Goal: Task Accomplishment & Management: Manage account settings

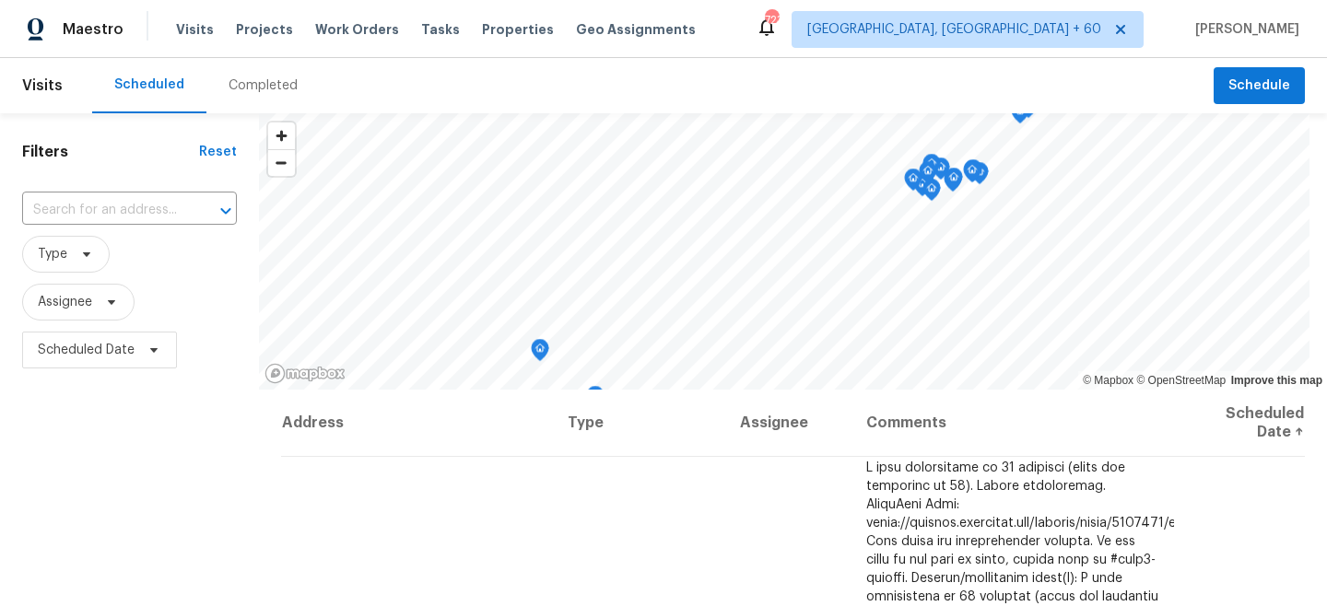
click at [344, 27] on span "Work Orders" at bounding box center [357, 29] width 84 height 18
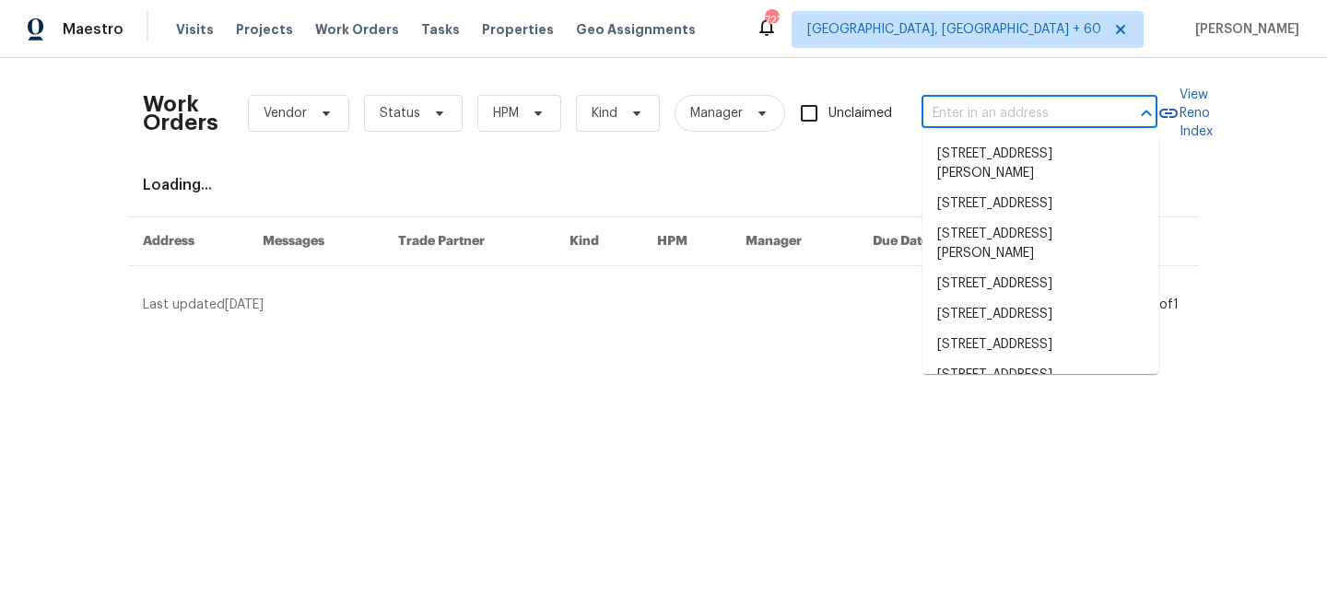
click at [1007, 104] on input "text" at bounding box center [1013, 114] width 184 height 29
paste input "[STREET_ADDRESS]"
type input "[STREET_ADDRESS]"
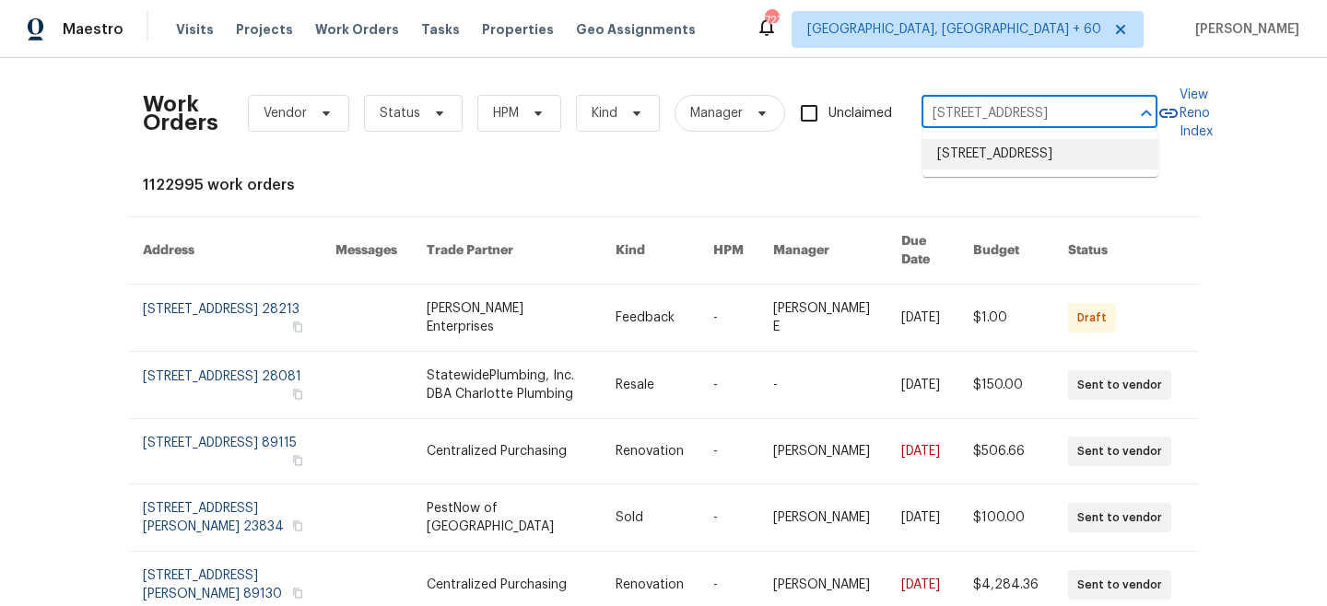
click at [983, 165] on li "[STREET_ADDRESS]" at bounding box center [1040, 154] width 236 height 30
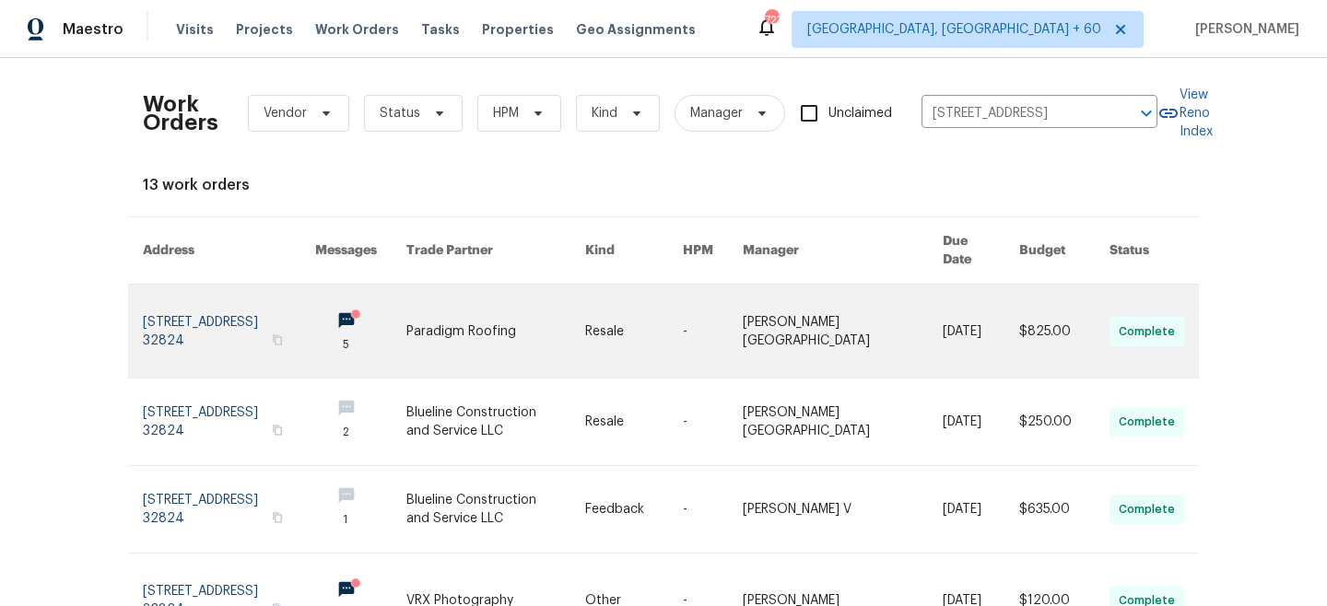
click at [584, 299] on link at bounding box center [495, 331] width 178 height 93
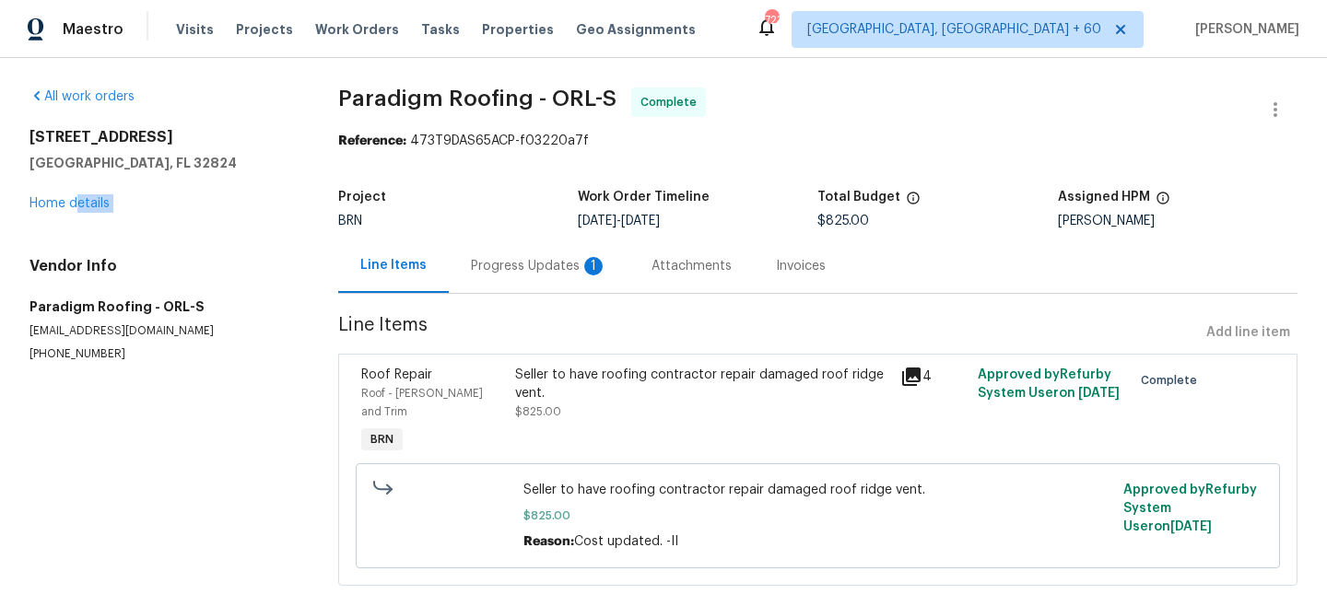
click at [79, 212] on div "All work orders [STREET_ADDRESS] Home details Vendor Info Paradigm Roofing - OR…" at bounding box center [161, 225] width 264 height 275
click at [71, 210] on div "[STREET_ADDRESS] Home details" at bounding box center [161, 170] width 264 height 85
click at [63, 204] on link "Home details" at bounding box center [69, 203] width 80 height 13
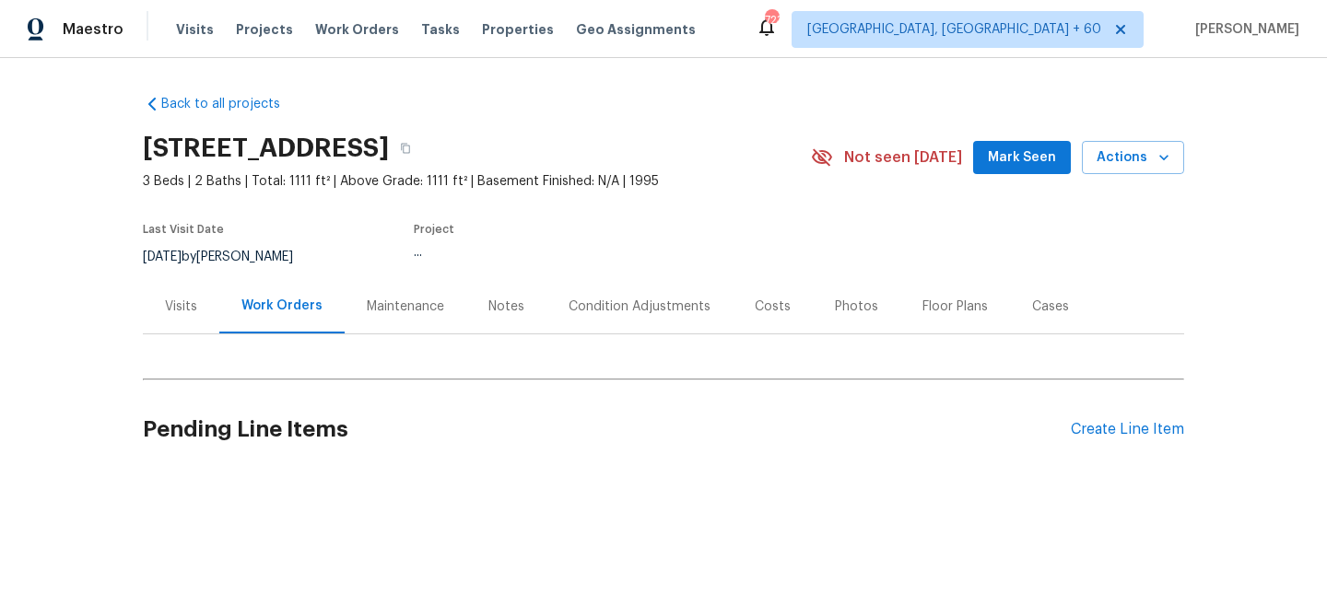
click at [403, 311] on div "Maintenance" at bounding box center [405, 307] width 77 height 18
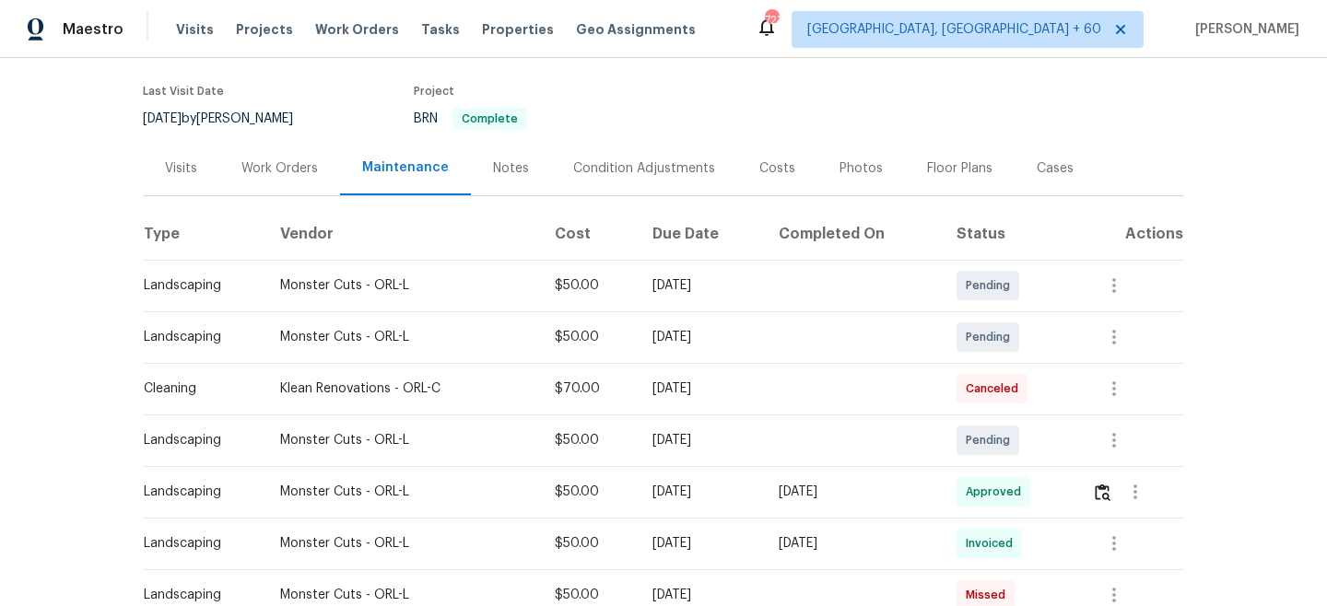
scroll to position [116, 0]
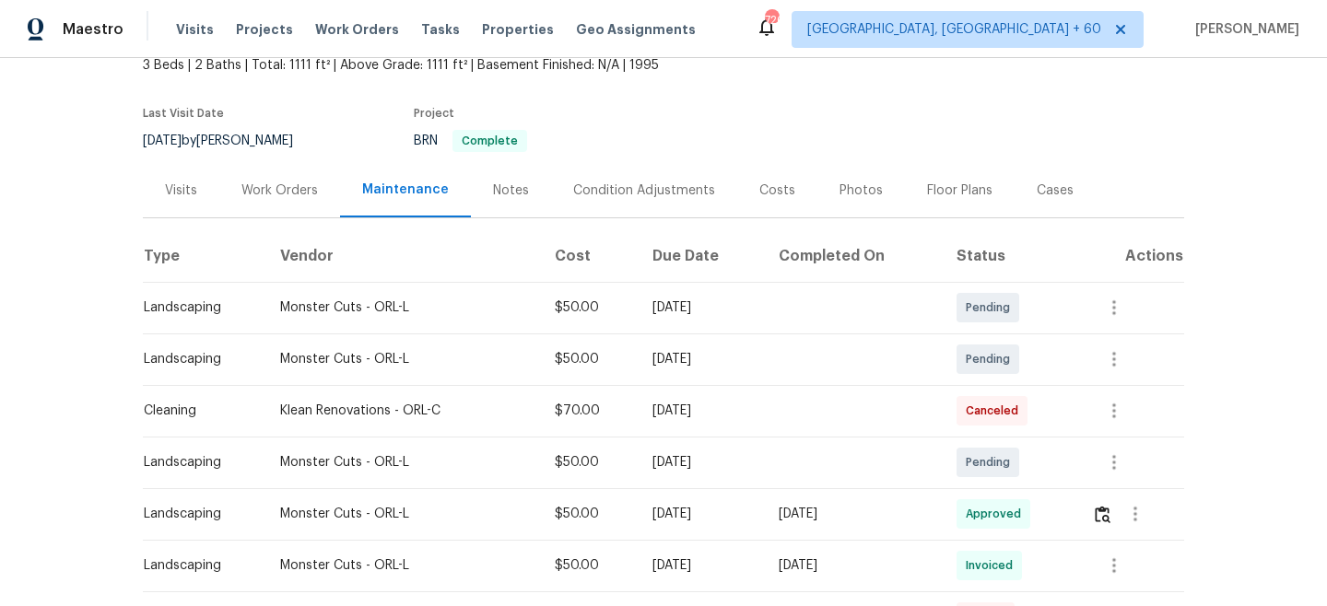
drag, startPoint x: 329, startPoint y: 32, endPoint x: 751, endPoint y: 53, distance: 422.6
click at [329, 32] on span "Work Orders" at bounding box center [357, 29] width 84 height 18
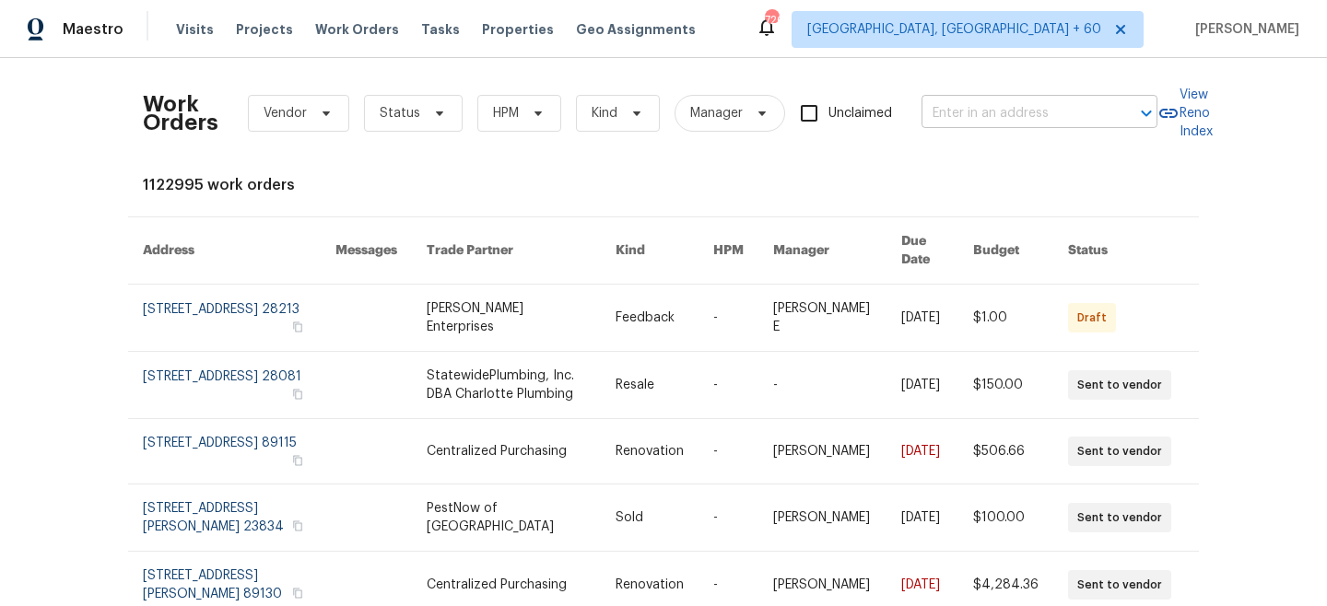
click at [976, 120] on input "text" at bounding box center [1013, 114] width 184 height 29
paste input "[STREET_ADDRESS]"
type input "[STREET_ADDRESS]"
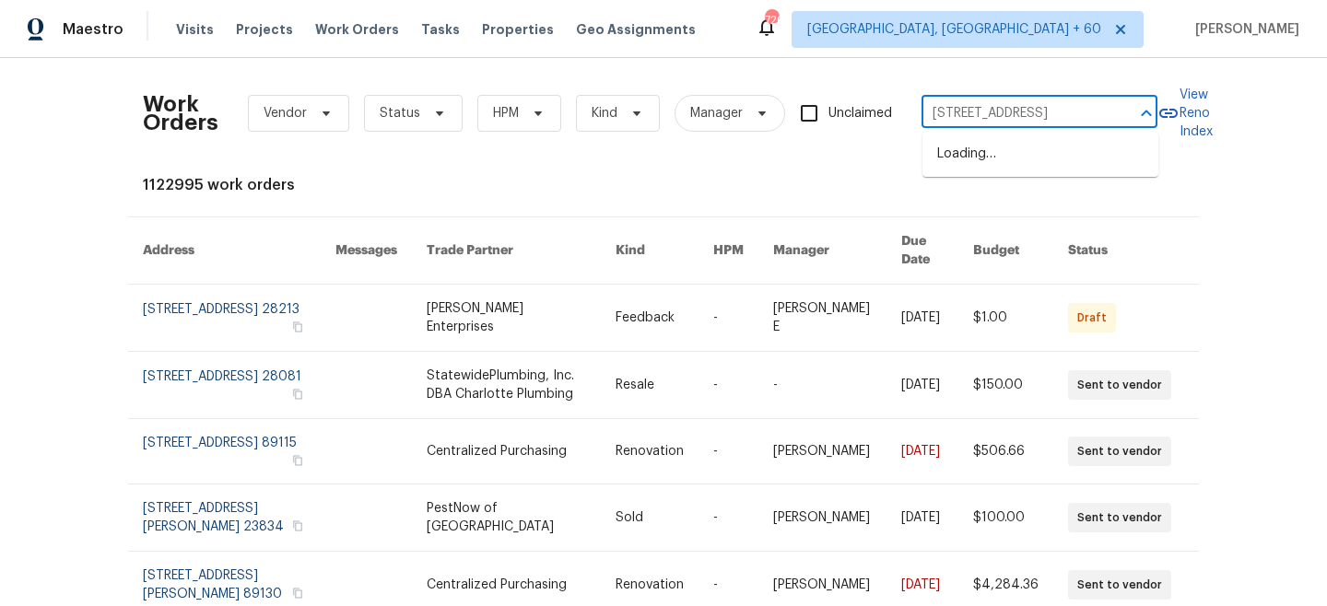
scroll to position [0, 80]
click at [1001, 158] on li "[STREET_ADDRESS]" at bounding box center [1040, 154] width 236 height 30
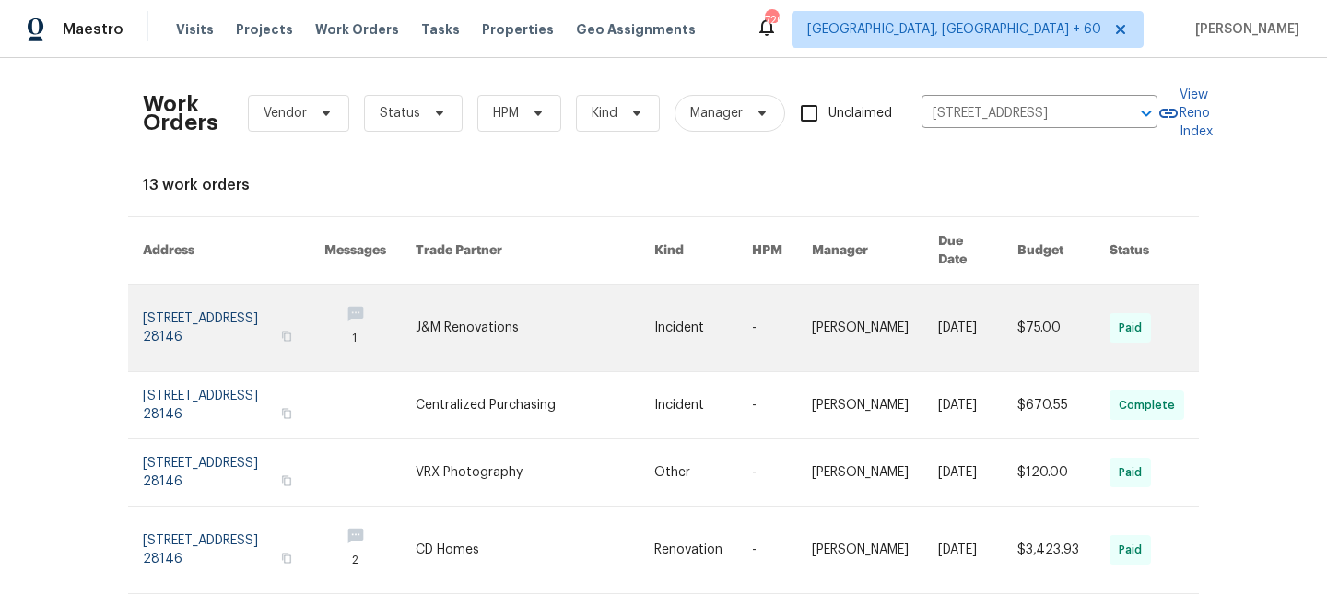
click at [566, 299] on link at bounding box center [536, 328] width 240 height 87
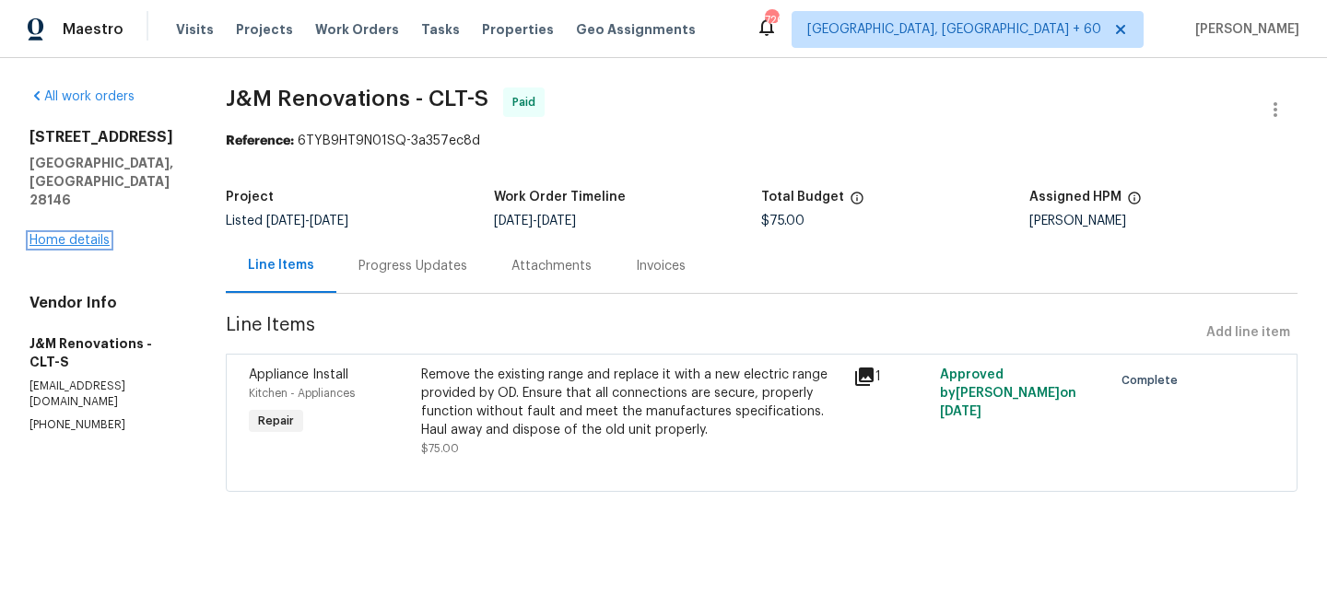
click at [61, 234] on link "Home details" at bounding box center [69, 240] width 80 height 13
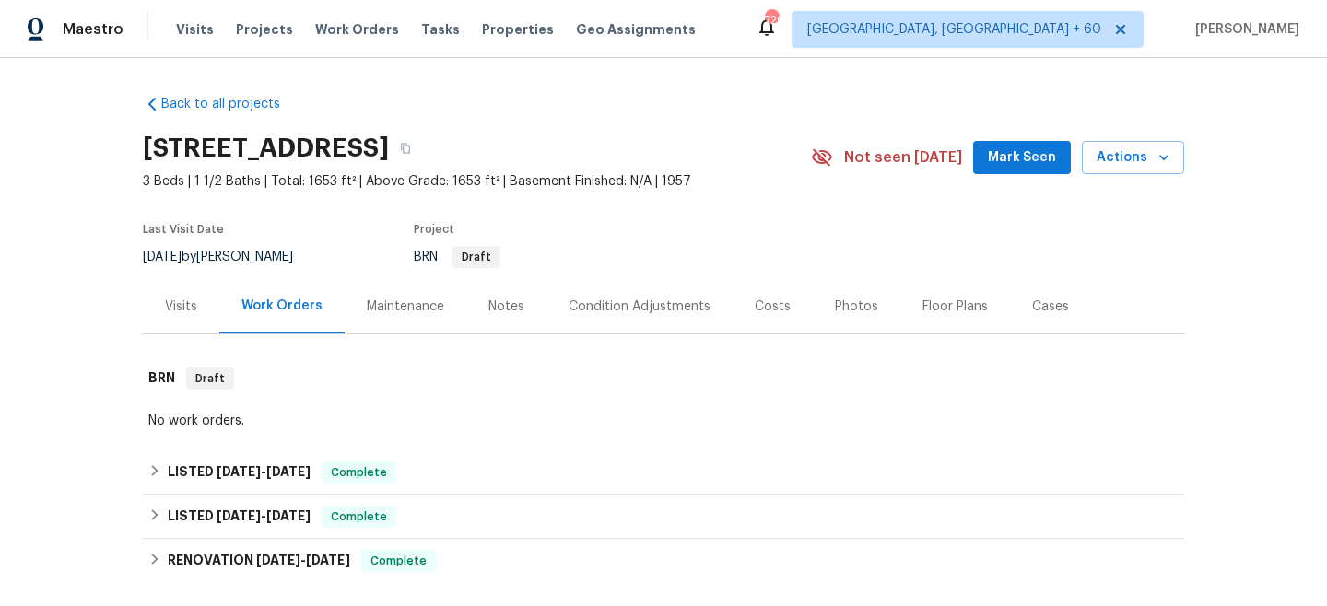
click at [411, 304] on div "Maintenance" at bounding box center [405, 307] width 77 height 18
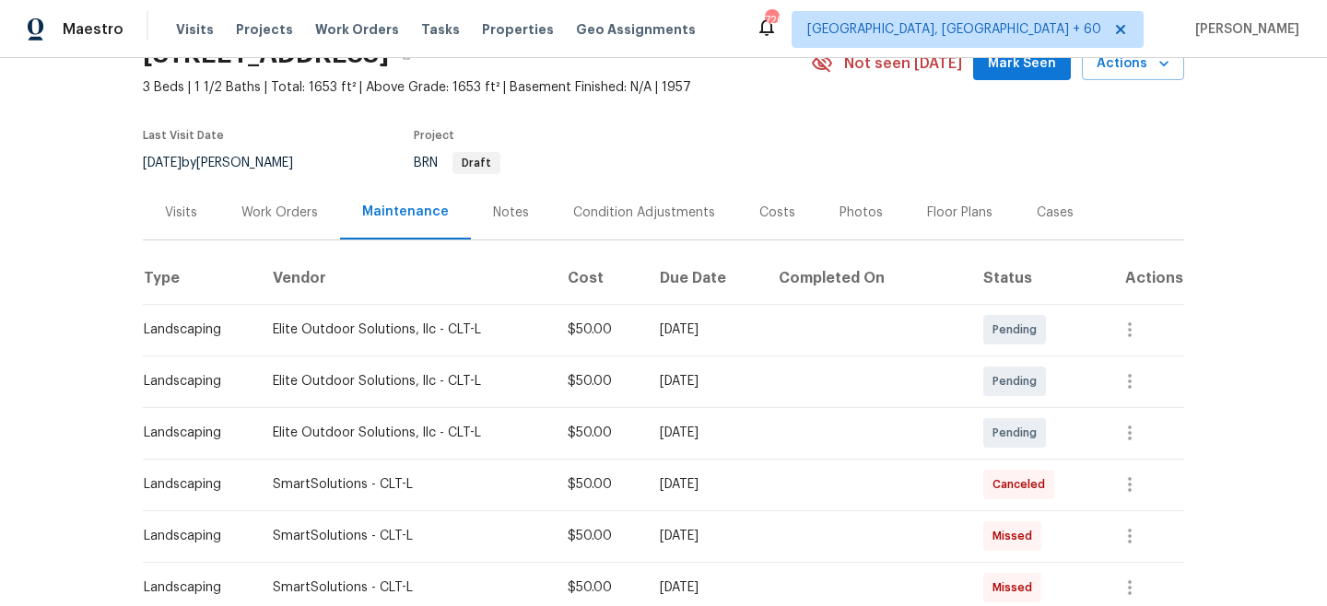
scroll to position [95, 0]
click at [330, 31] on span "Work Orders" at bounding box center [357, 29] width 84 height 18
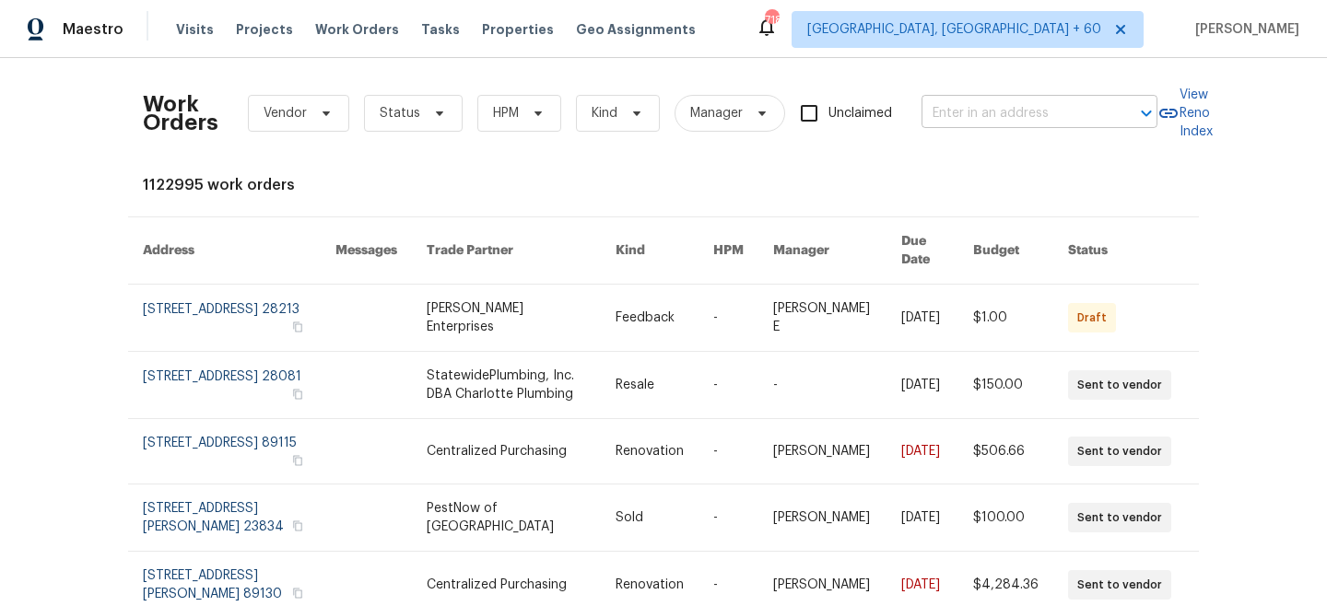
click at [1038, 114] on input "text" at bounding box center [1013, 114] width 184 height 29
paste input "[STREET_ADDRESS]"
type input "[STREET_ADDRESS]"
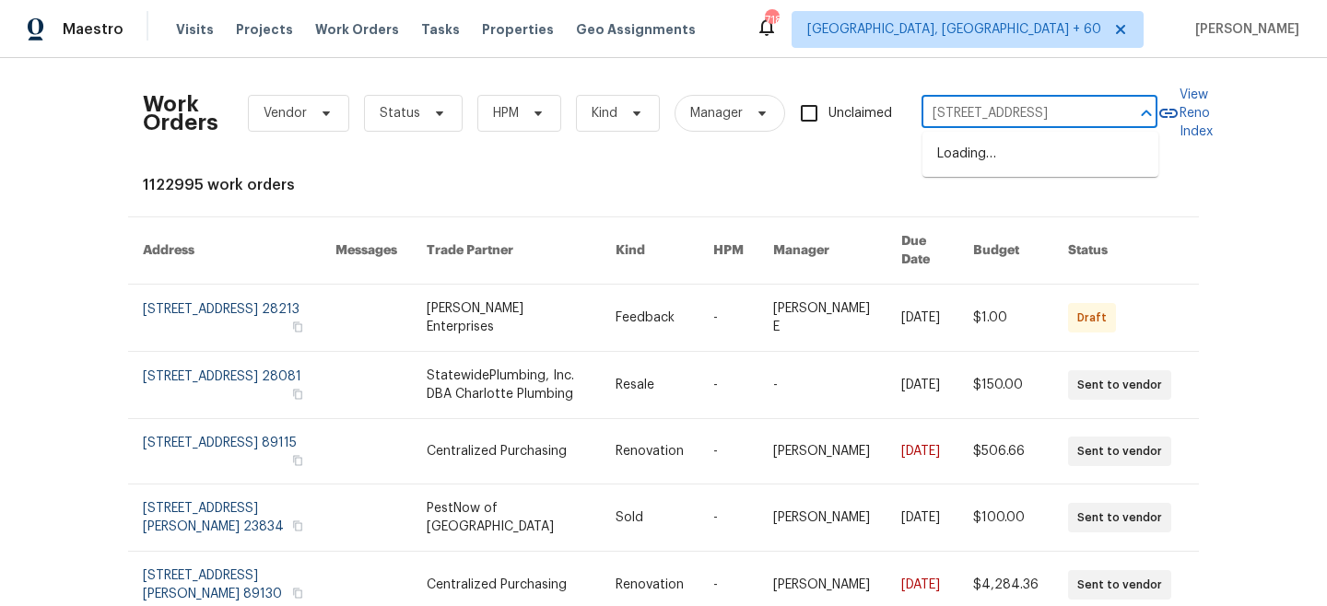
scroll to position [0, 64]
click at [1045, 161] on li "[STREET_ADDRESS]" at bounding box center [1040, 154] width 236 height 30
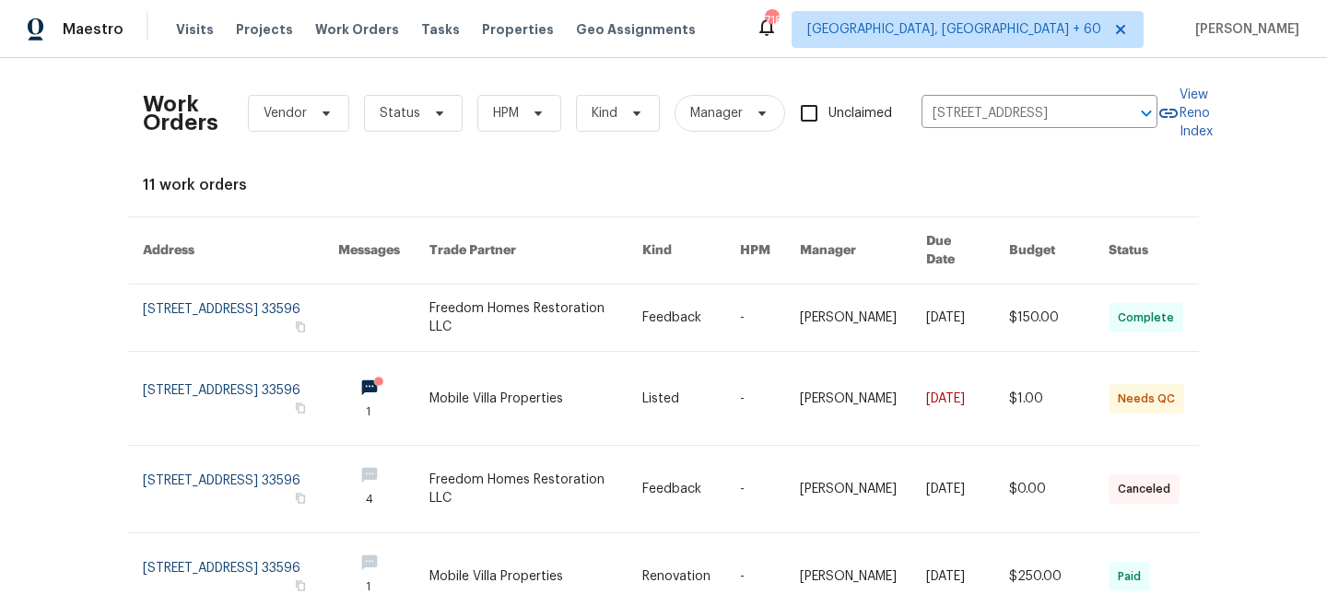
click at [640, 308] on td "Feedback" at bounding box center [677, 318] width 98 height 67
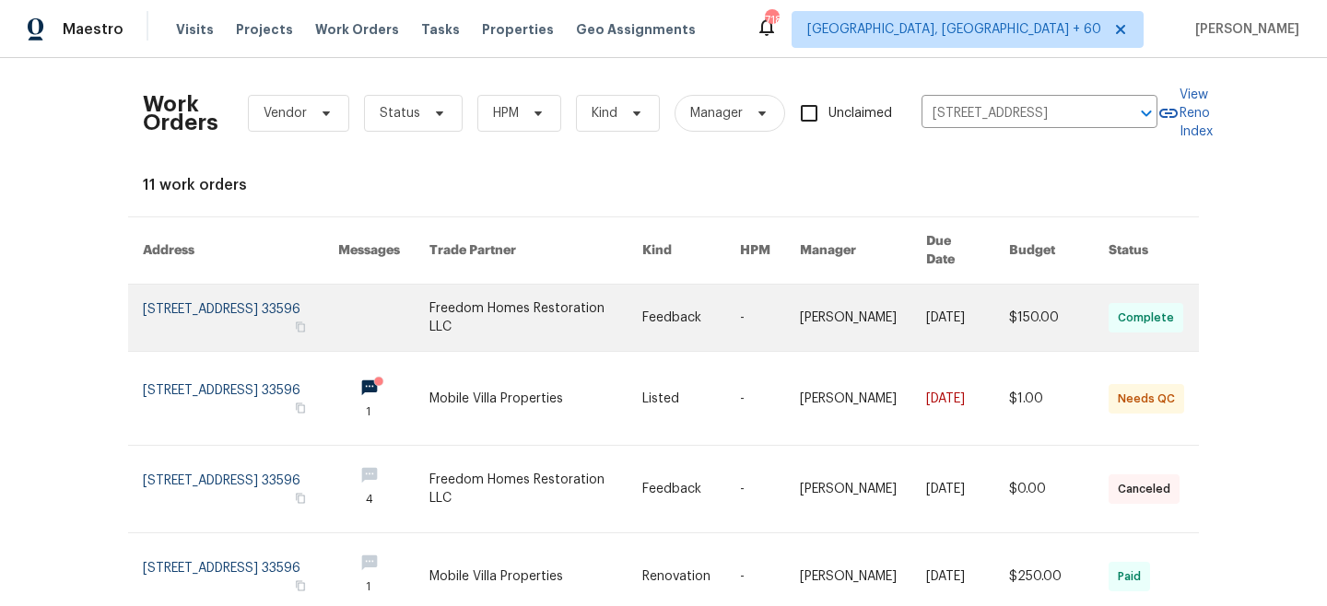
click at [425, 295] on link at bounding box center [383, 318] width 91 height 66
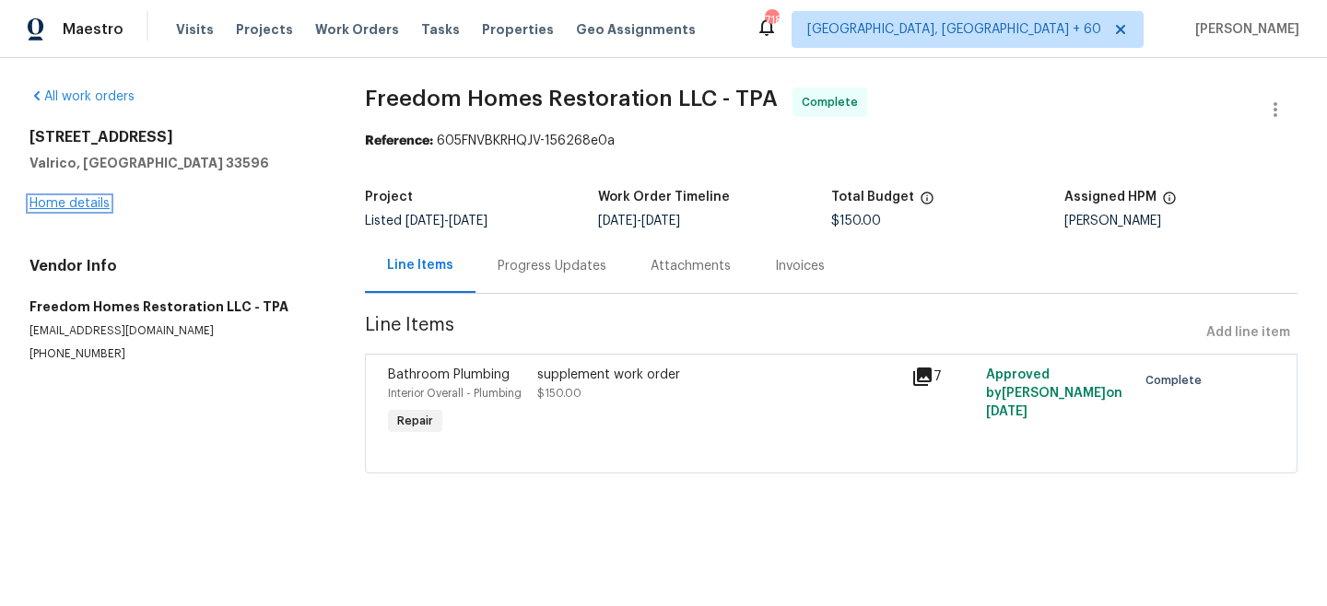
click at [75, 205] on link "Home details" at bounding box center [69, 203] width 80 height 13
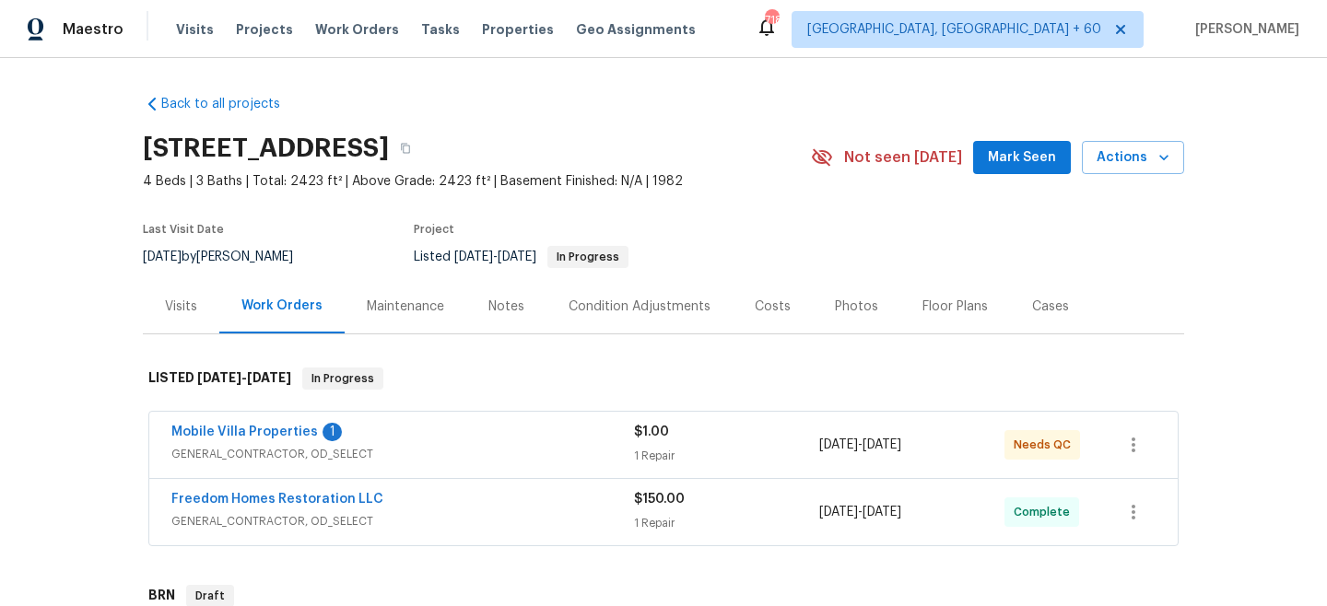
click at [381, 312] on div "Maintenance" at bounding box center [405, 307] width 77 height 18
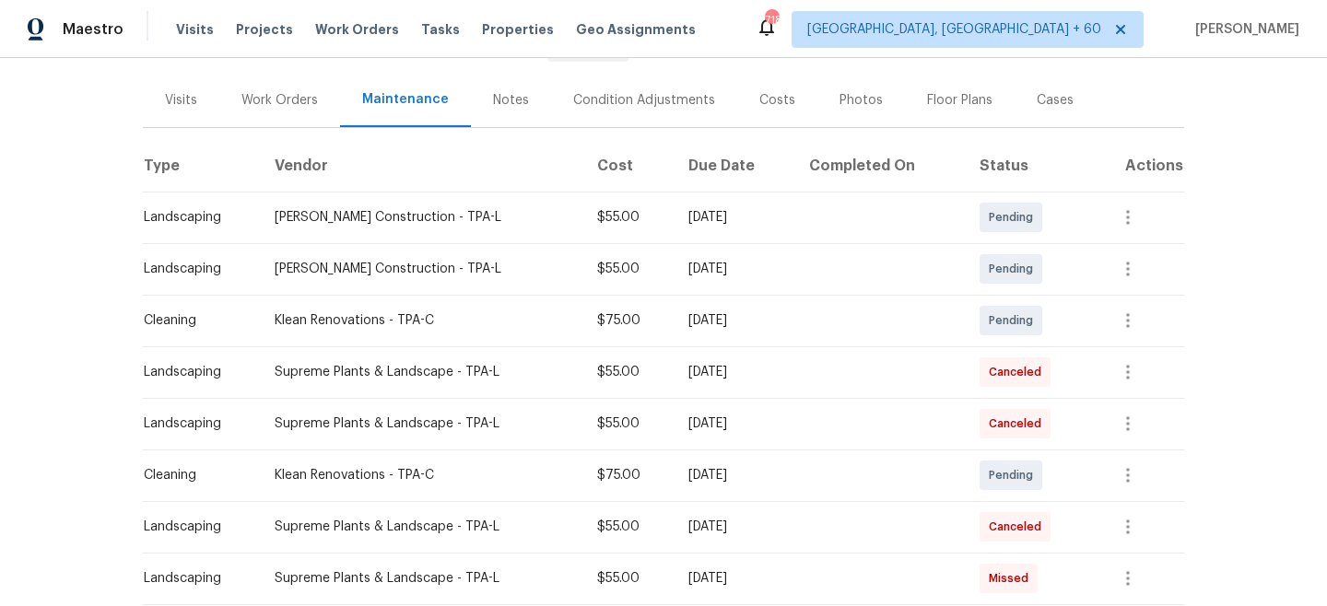
scroll to position [210, 0]
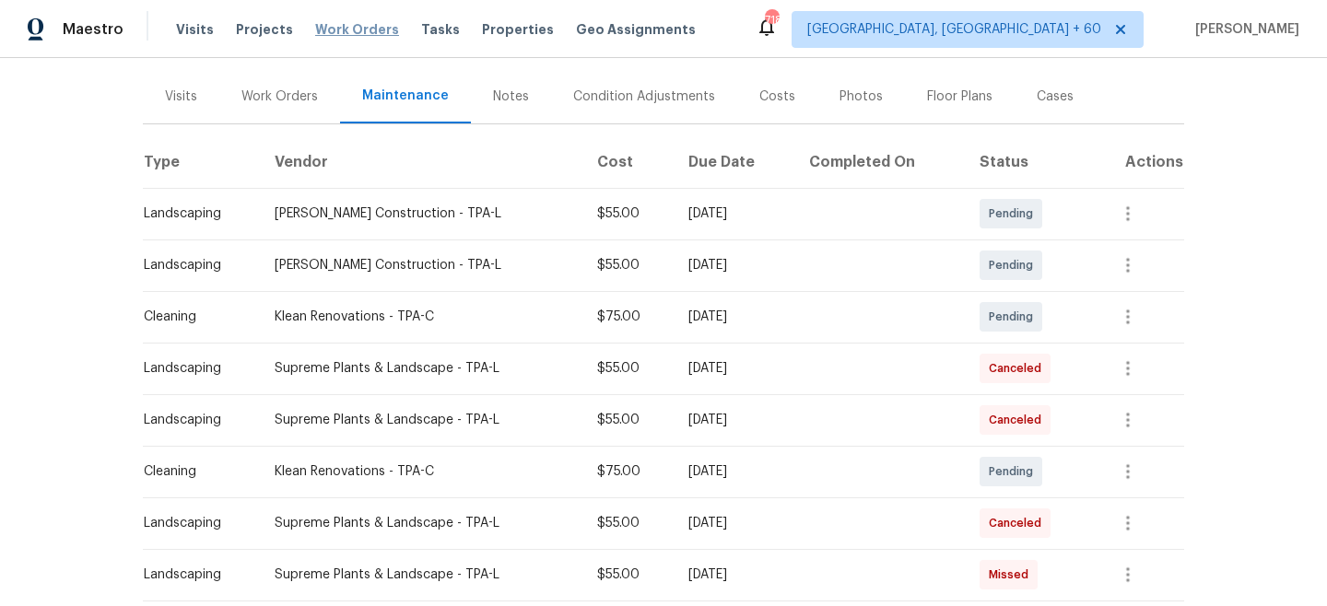
click at [315, 20] on span "Work Orders" at bounding box center [357, 29] width 84 height 18
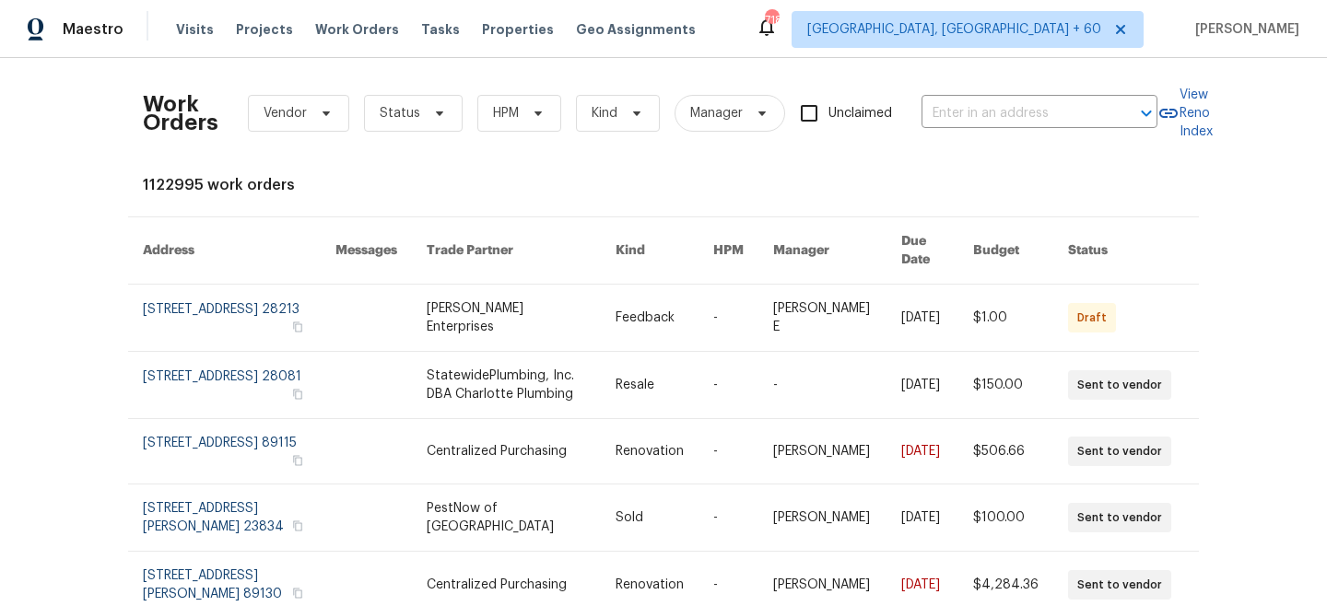
click at [1014, 89] on div "Work Orders Vendor Status HPM Kind Manager Unclaimed ​" at bounding box center [650, 113] width 1015 height 81
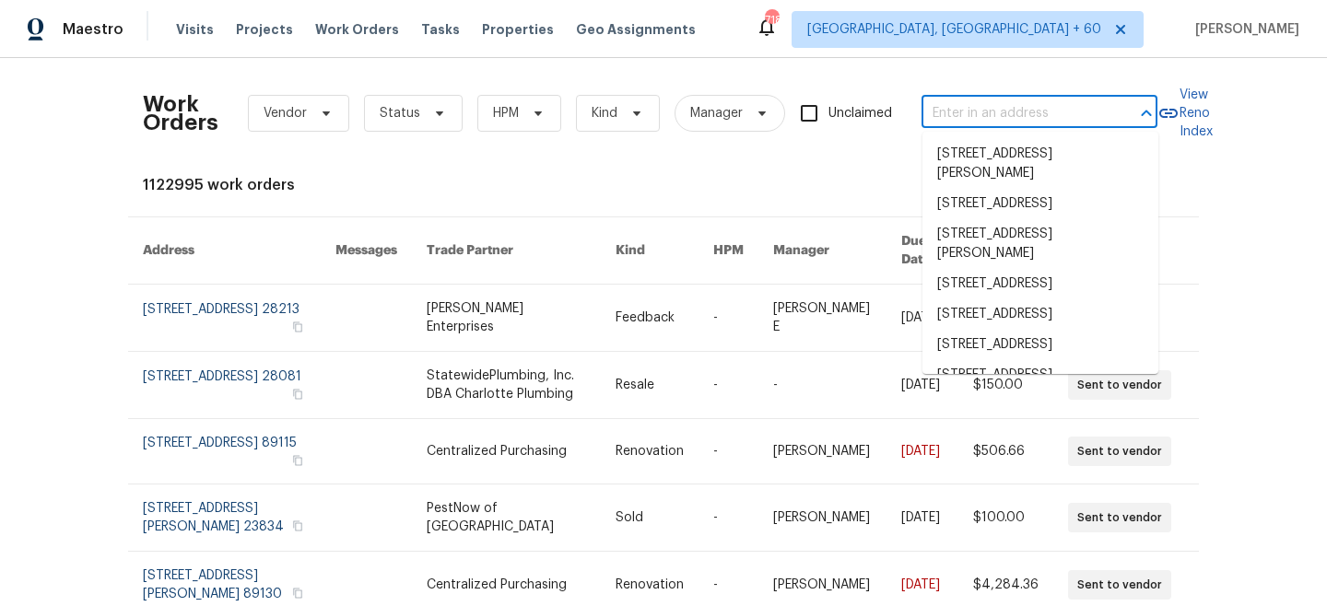
click at [1017, 104] on input "text" at bounding box center [1013, 114] width 184 height 29
paste input "[STREET_ADDRESS]"
type input "[STREET_ADDRESS]"
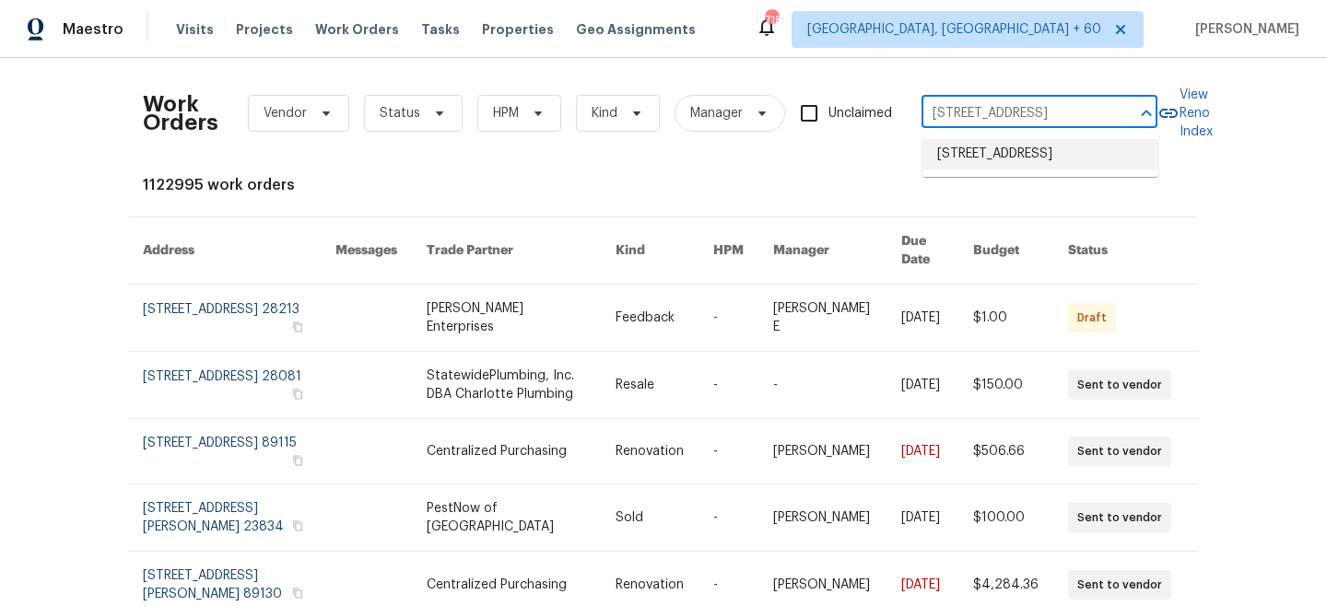
click at [1009, 163] on li "[STREET_ADDRESS]" at bounding box center [1040, 154] width 236 height 30
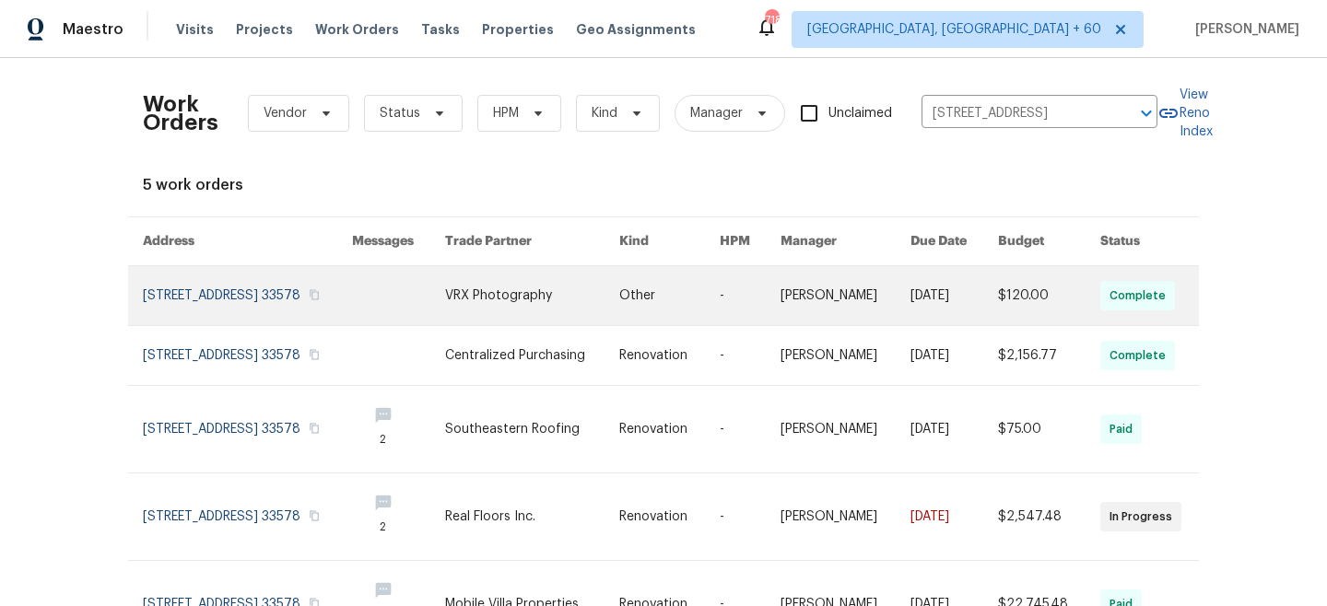
click at [714, 299] on link at bounding box center [669, 295] width 100 height 59
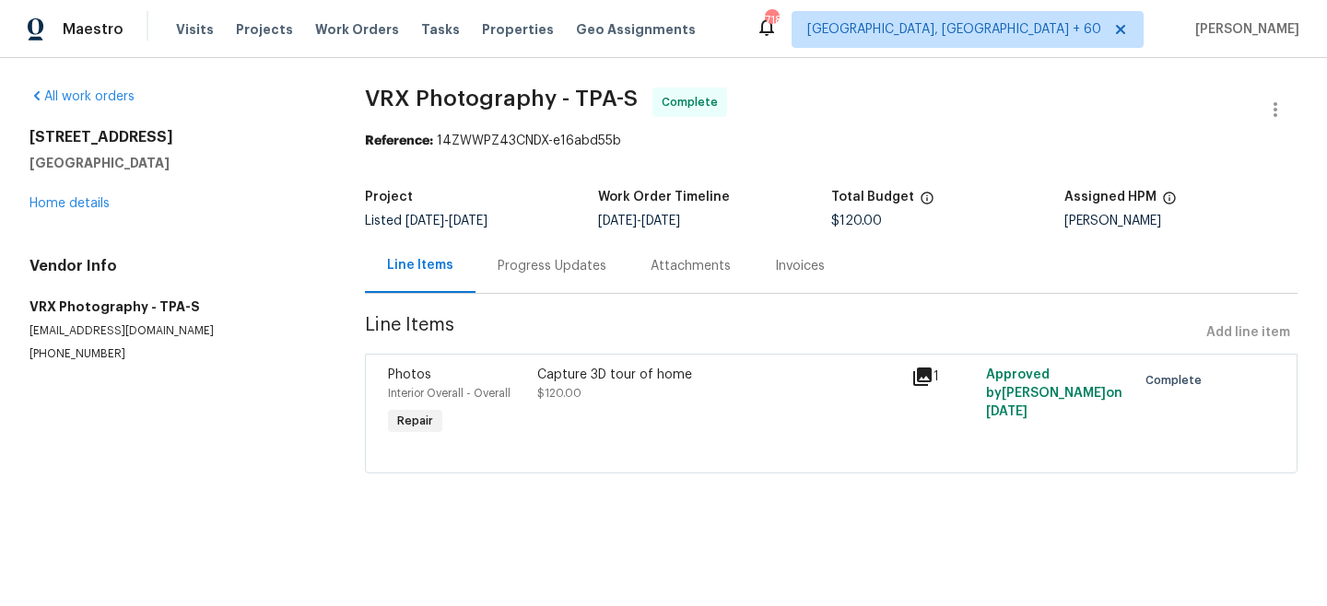
click at [53, 212] on div "[STREET_ADDRESS][PERSON_NAME] Home details" at bounding box center [174, 170] width 291 height 85
click at [52, 206] on link "Home details" at bounding box center [69, 203] width 80 height 13
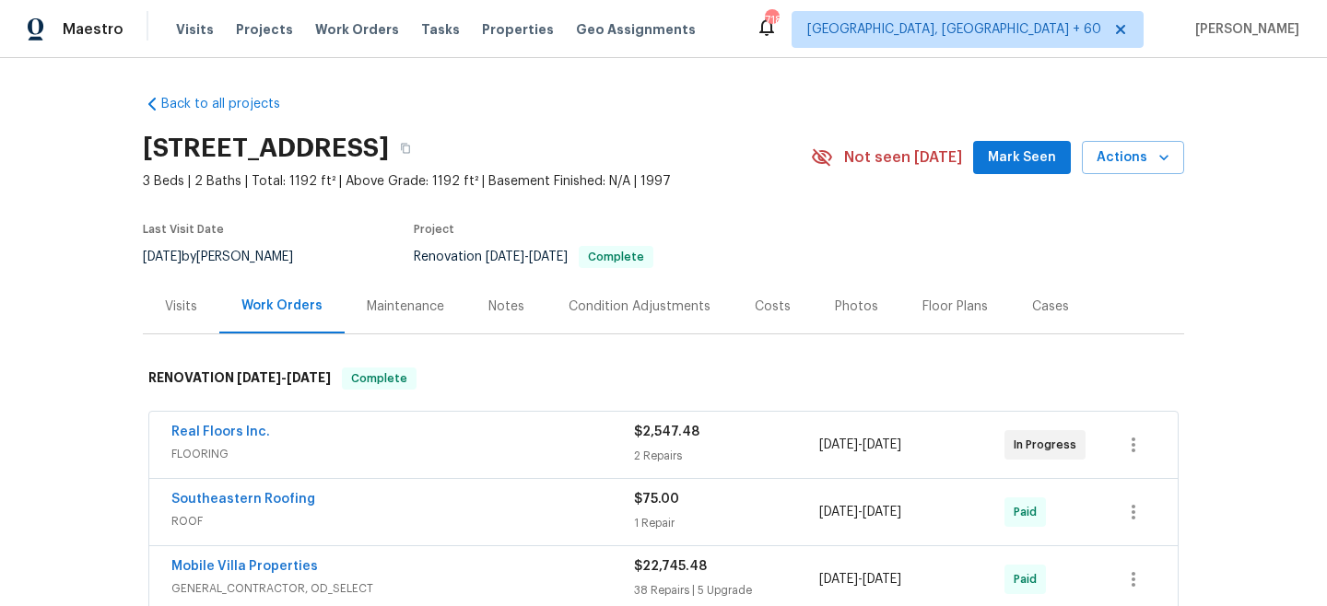
click at [429, 303] on div "Maintenance" at bounding box center [405, 307] width 77 height 18
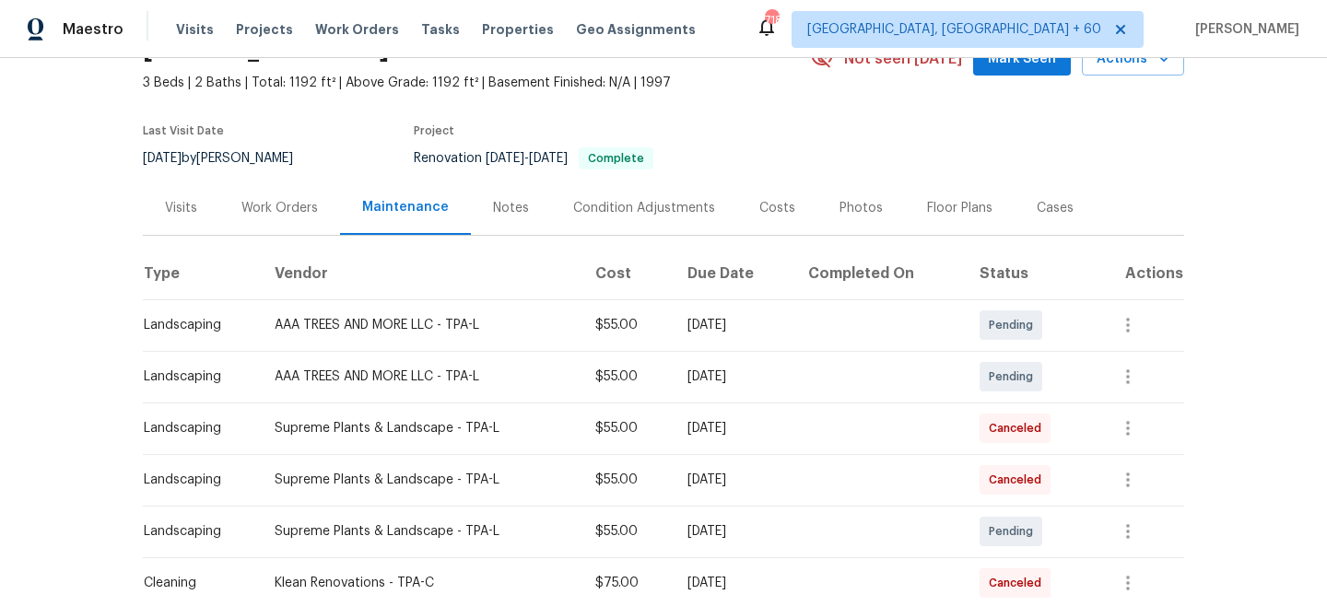
scroll to position [101, 0]
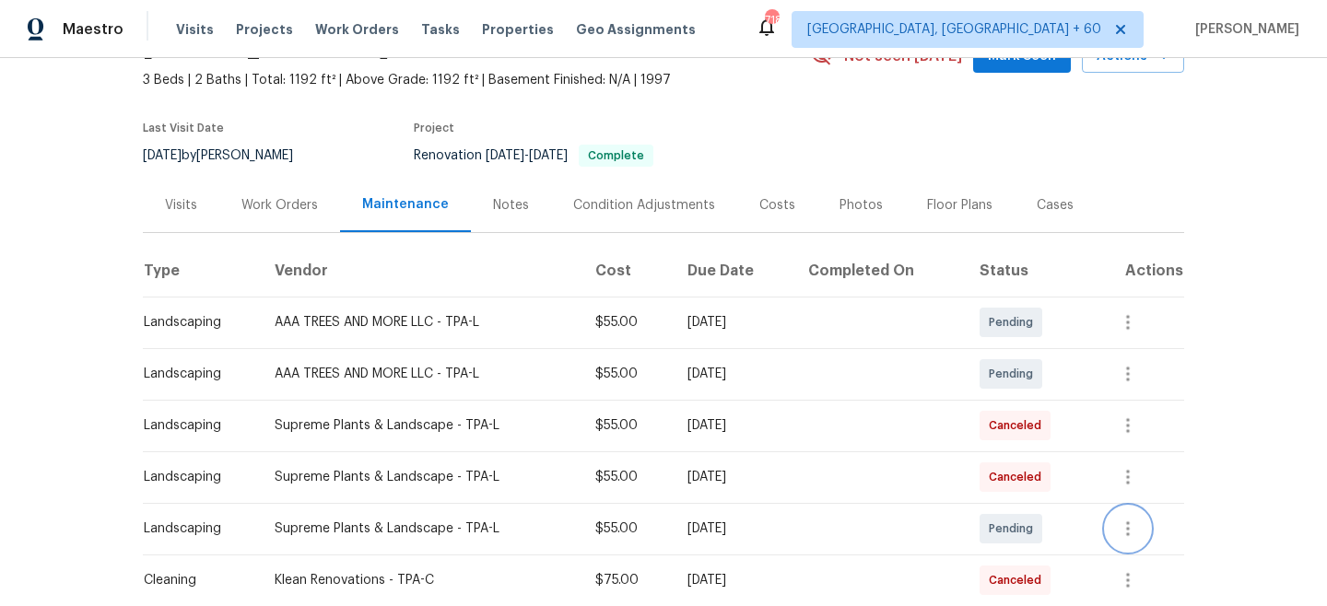
click at [1139, 522] on icon "button" at bounding box center [1128, 529] width 22 height 22
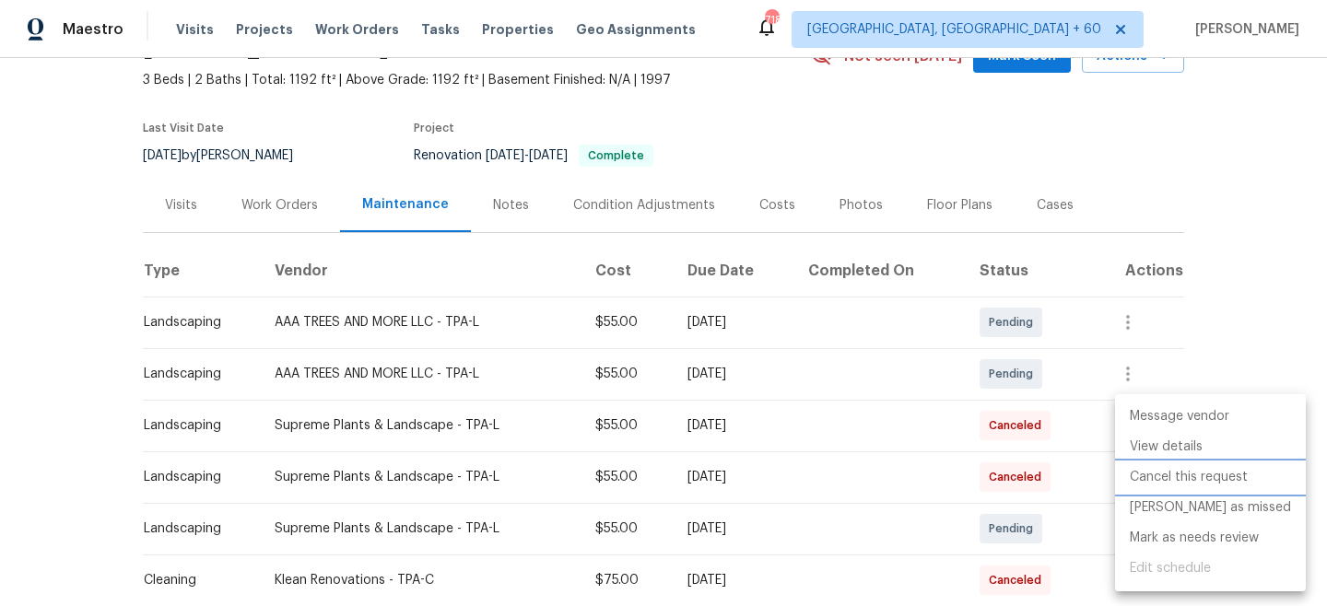
click at [1187, 482] on li "Cancel this request" at bounding box center [1210, 478] width 191 height 30
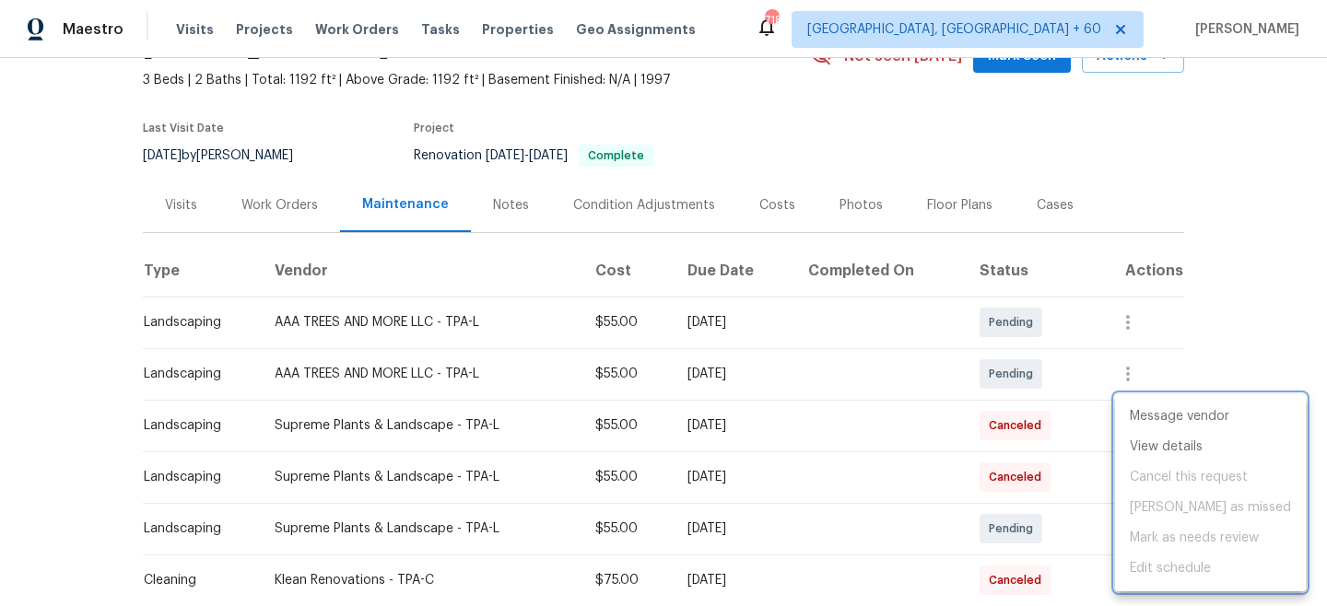
click at [1238, 247] on div at bounding box center [663, 303] width 1327 height 606
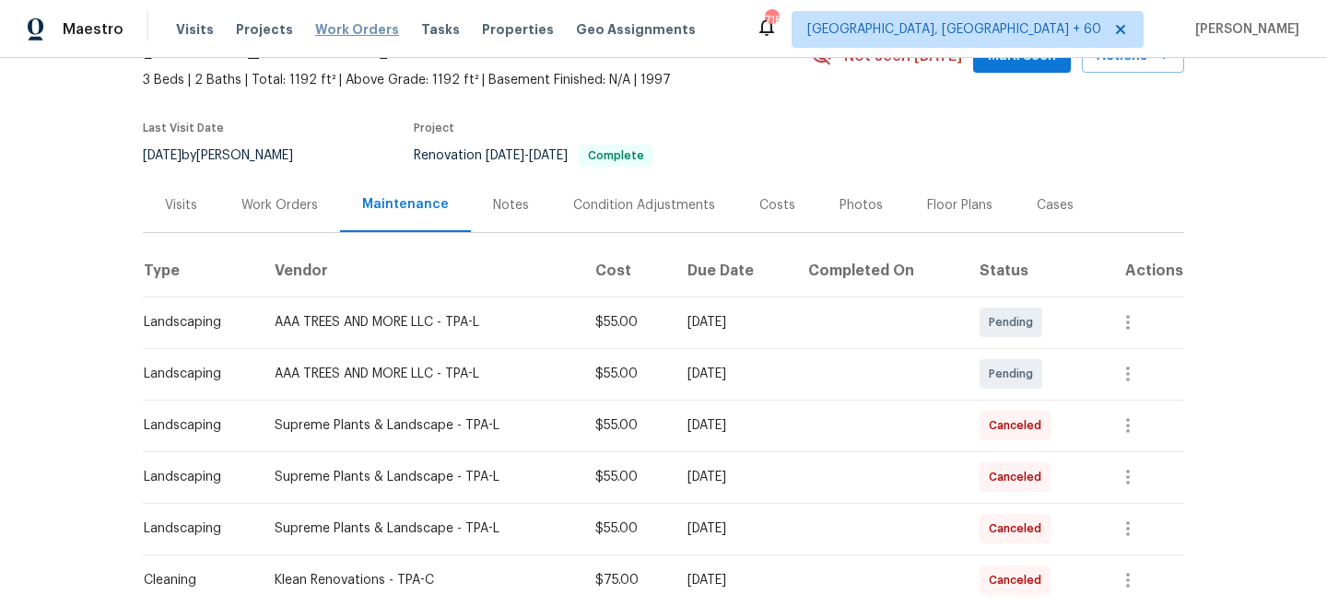
click at [340, 33] on span "Work Orders" at bounding box center [357, 29] width 84 height 18
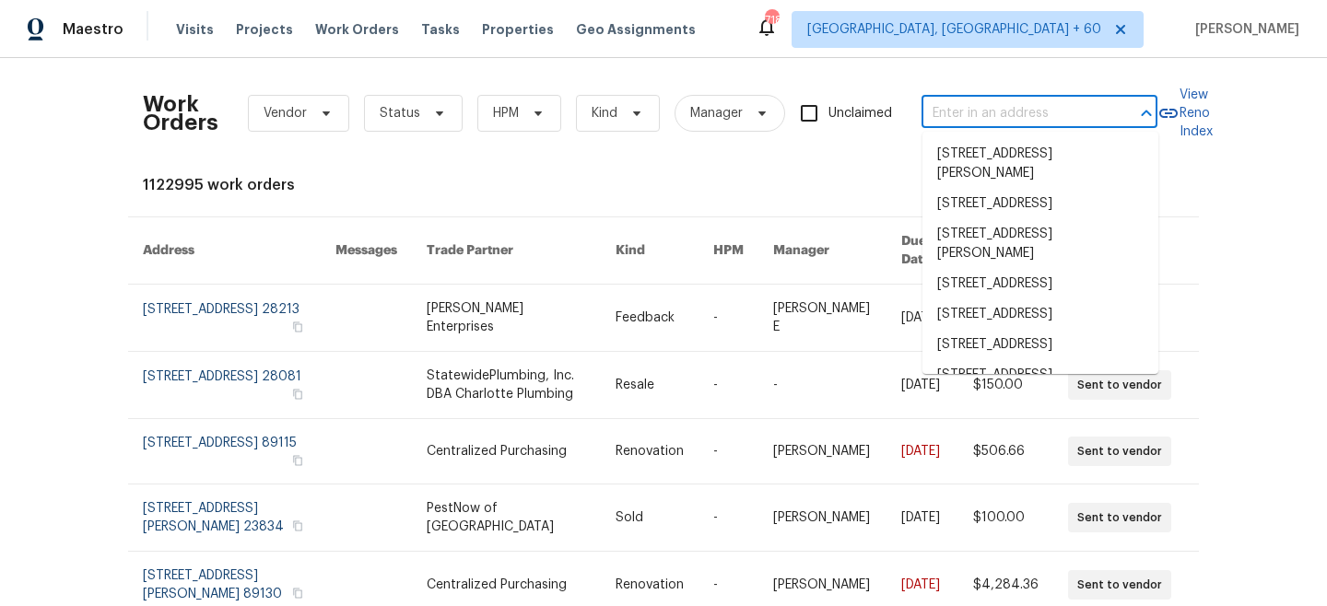
click at [970, 118] on input "text" at bounding box center [1013, 114] width 184 height 29
paste input "[STREET_ADDRESS]"
type input "[STREET_ADDRESS]"
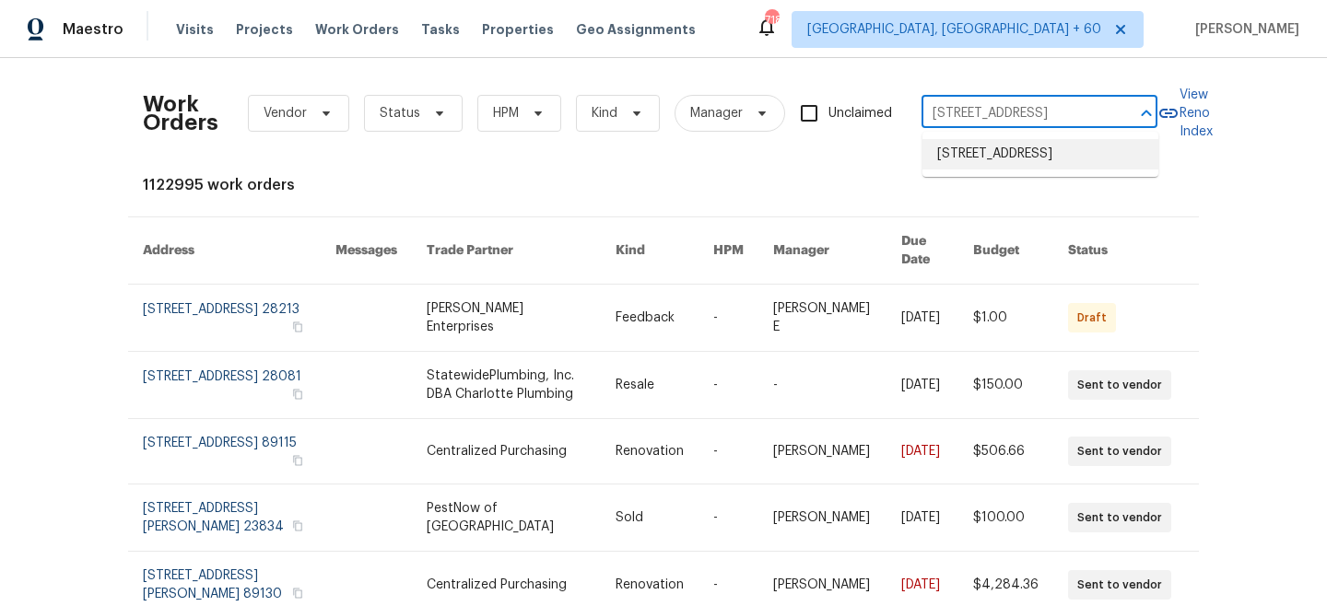
click at [995, 162] on li "[STREET_ADDRESS]" at bounding box center [1040, 154] width 236 height 30
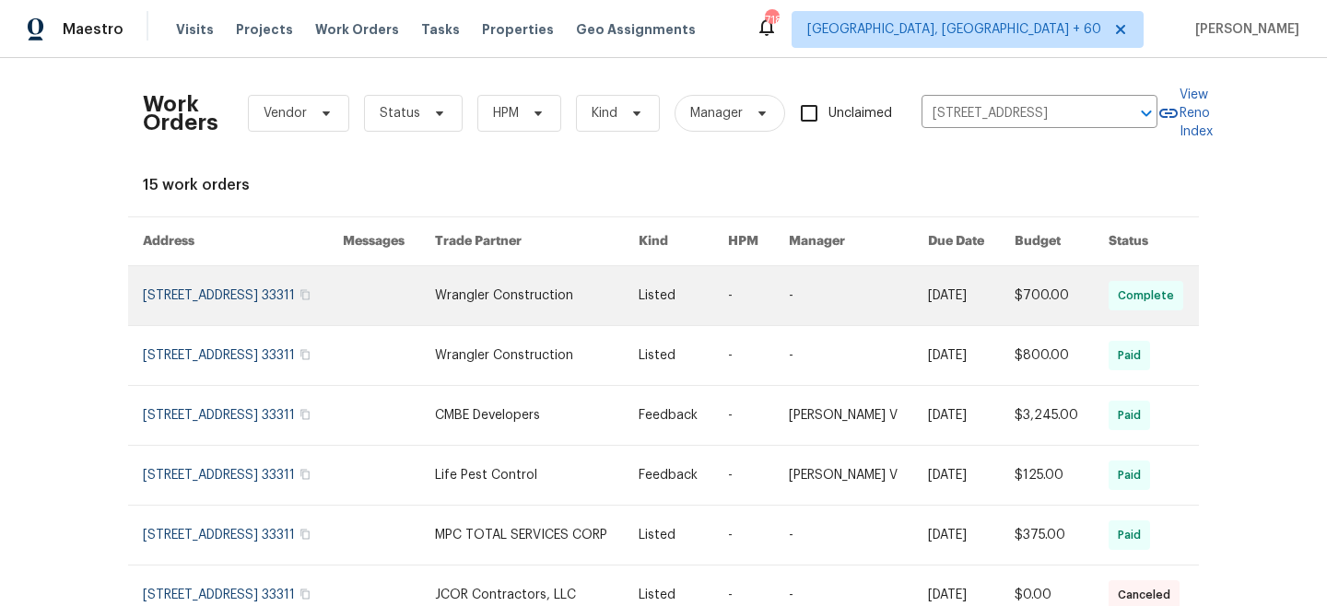
click at [557, 317] on link at bounding box center [537, 295] width 204 height 59
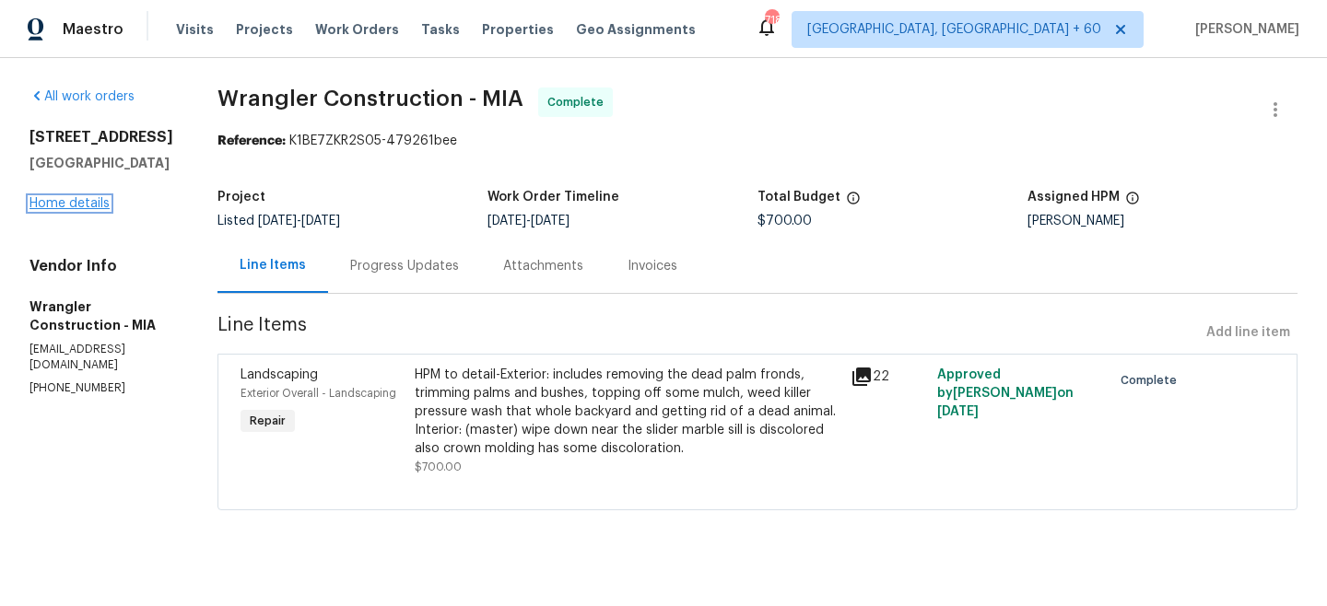
click at [62, 210] on link "Home details" at bounding box center [69, 203] width 80 height 13
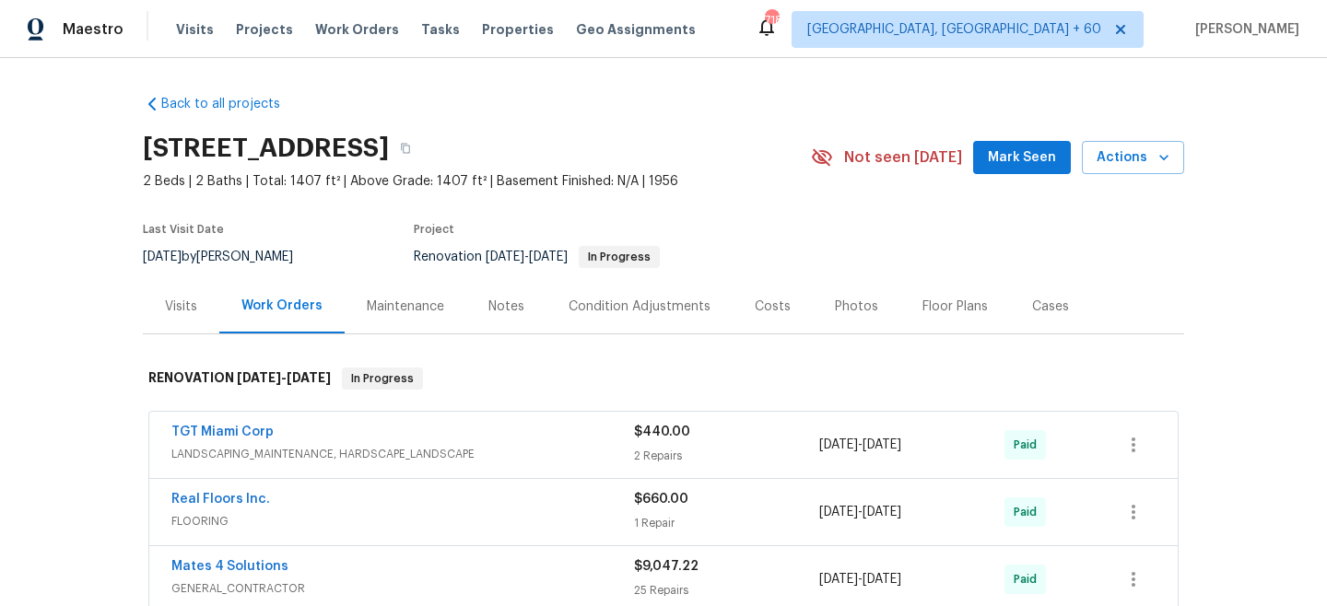
click at [405, 319] on div "Maintenance" at bounding box center [406, 306] width 122 height 54
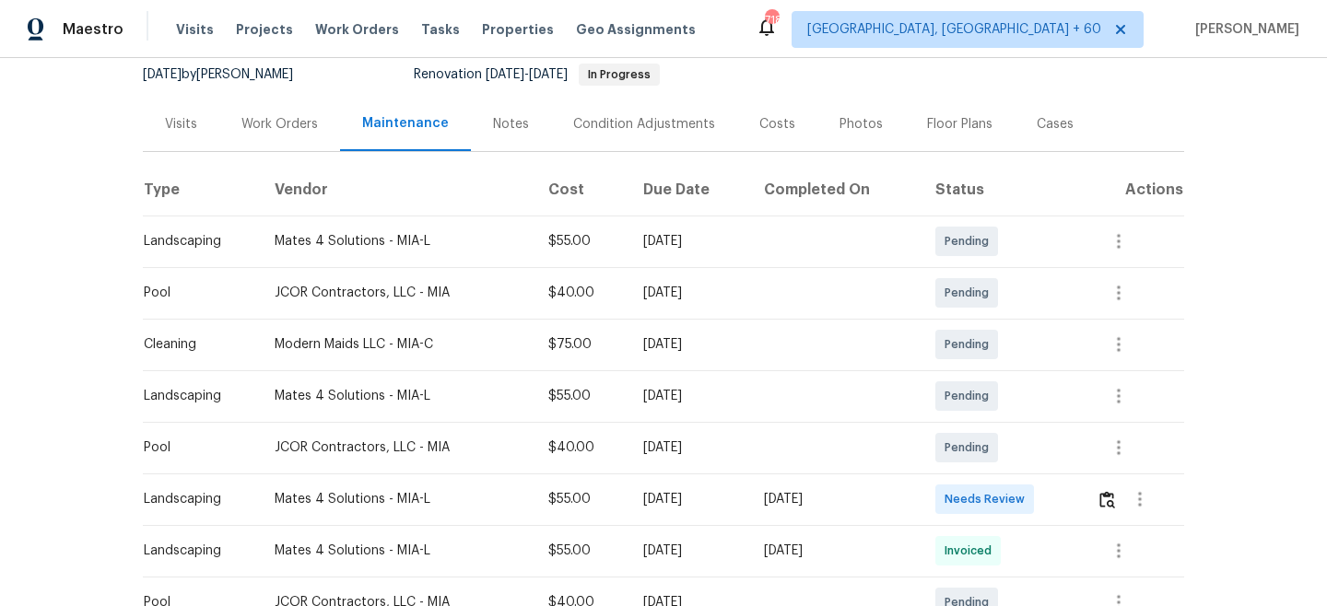
scroll to position [205, 0]
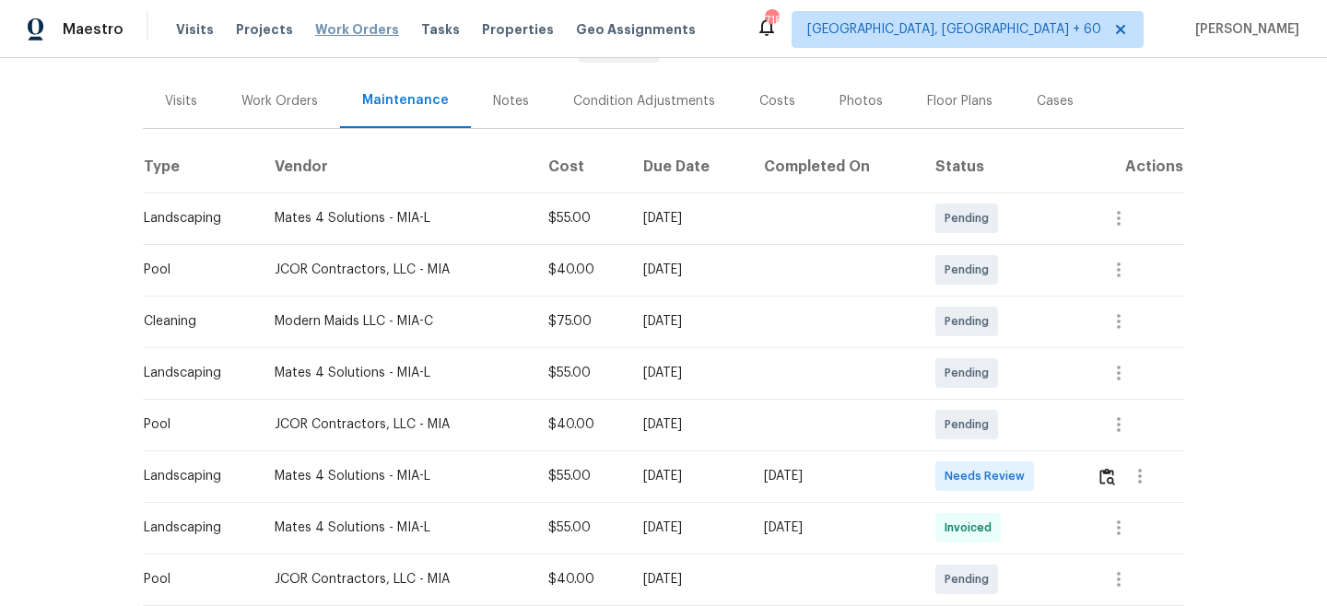
click at [364, 29] on span "Work Orders" at bounding box center [357, 29] width 84 height 18
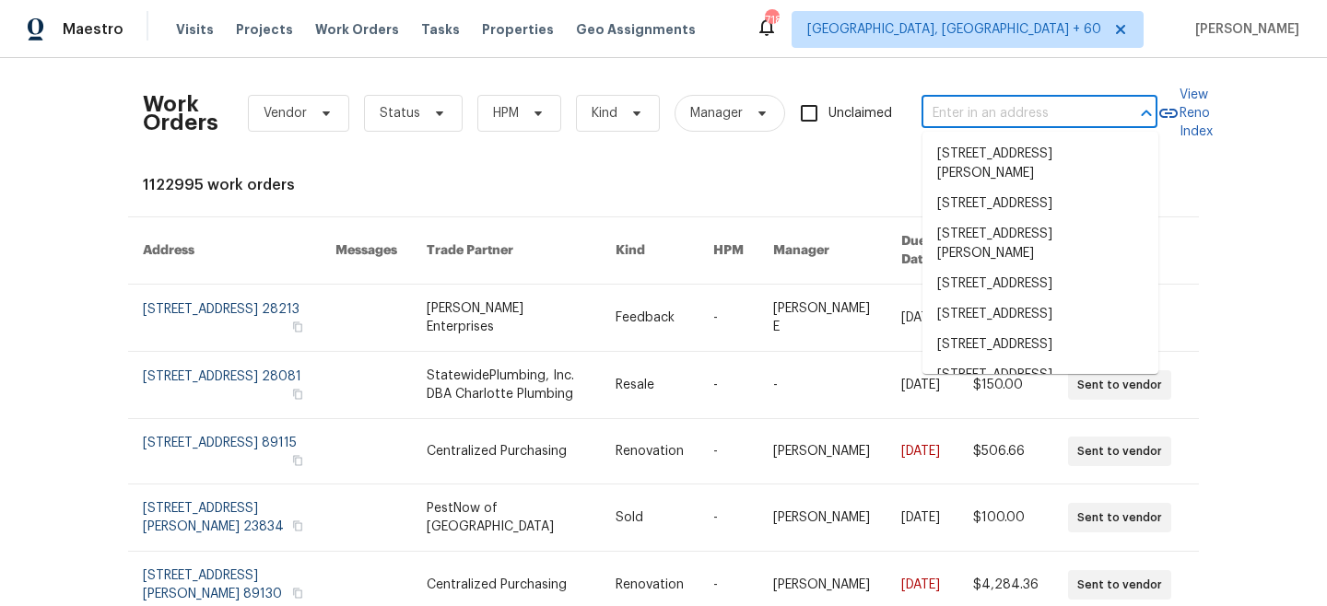
click at [1019, 109] on input "text" at bounding box center [1013, 114] width 184 height 29
paste input "[STREET_ADDRESS]"
type input "[STREET_ADDRESS]"
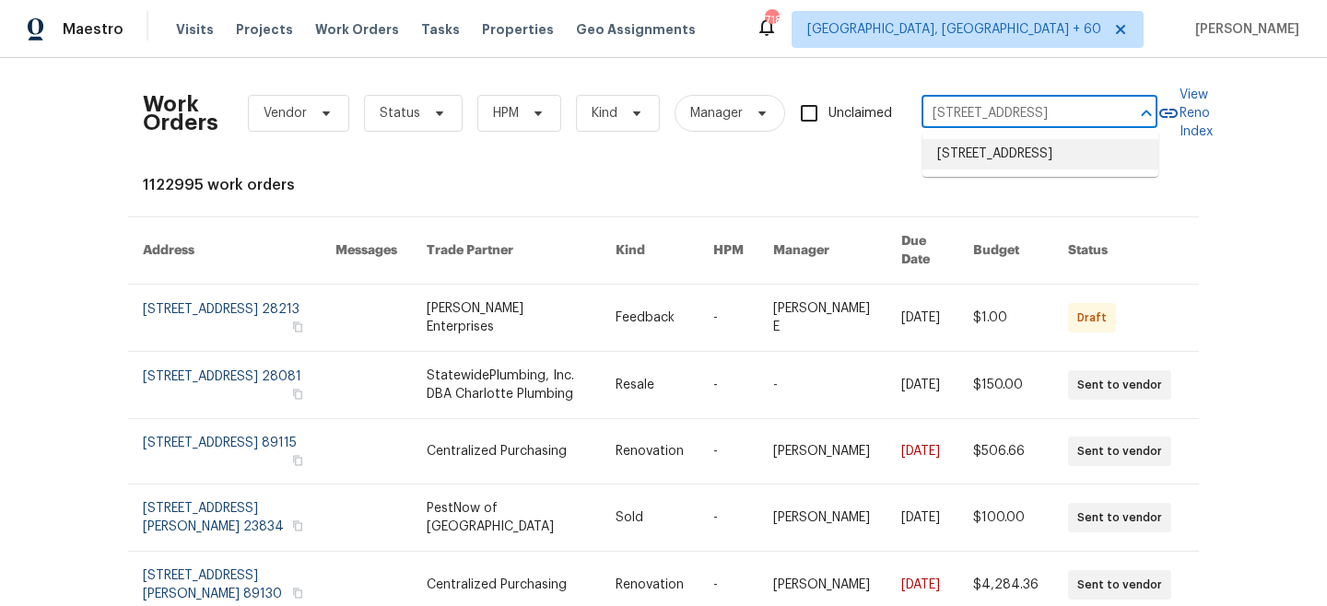
click at [1015, 157] on li "[STREET_ADDRESS]" at bounding box center [1040, 154] width 236 height 30
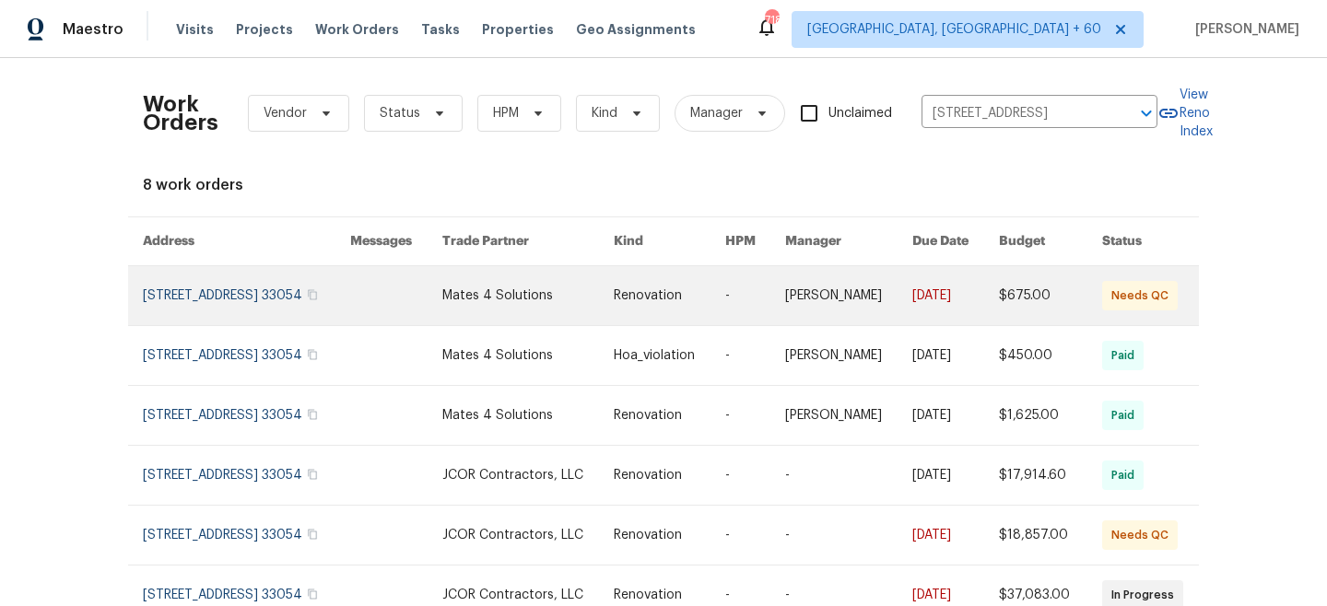
click at [490, 305] on link at bounding box center [527, 295] width 171 height 59
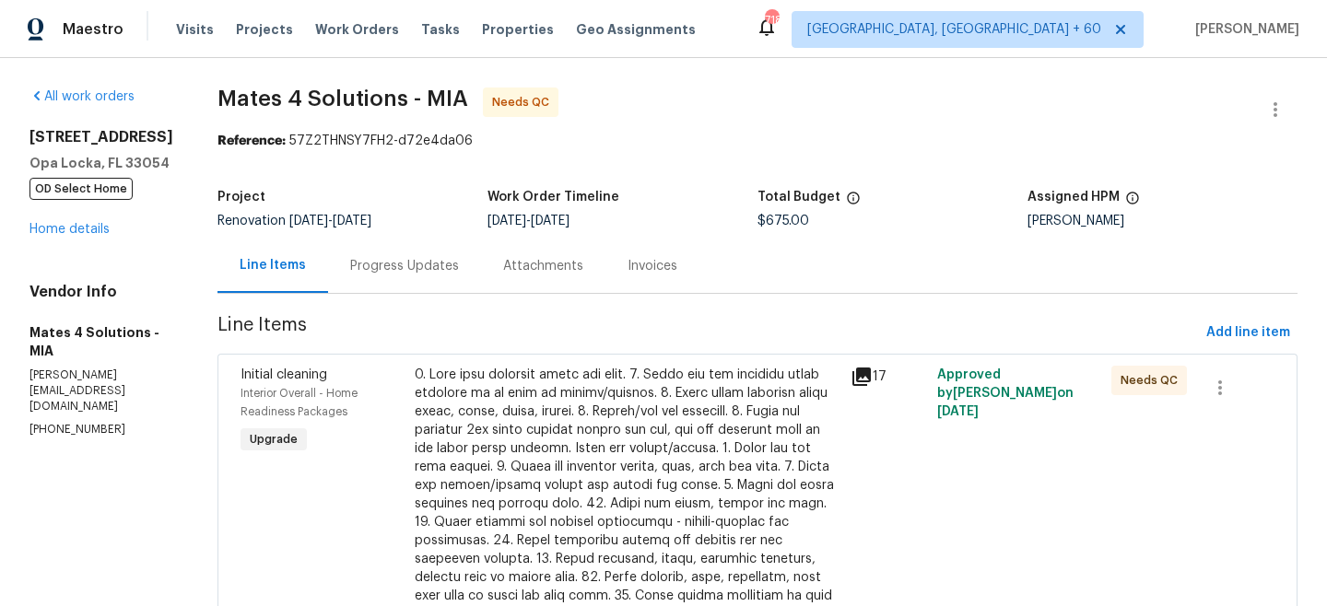
click at [58, 221] on div "[STREET_ADDRESS] OD Select Home Home details" at bounding box center [101, 183] width 144 height 111
click at [61, 231] on link "Home details" at bounding box center [69, 229] width 80 height 13
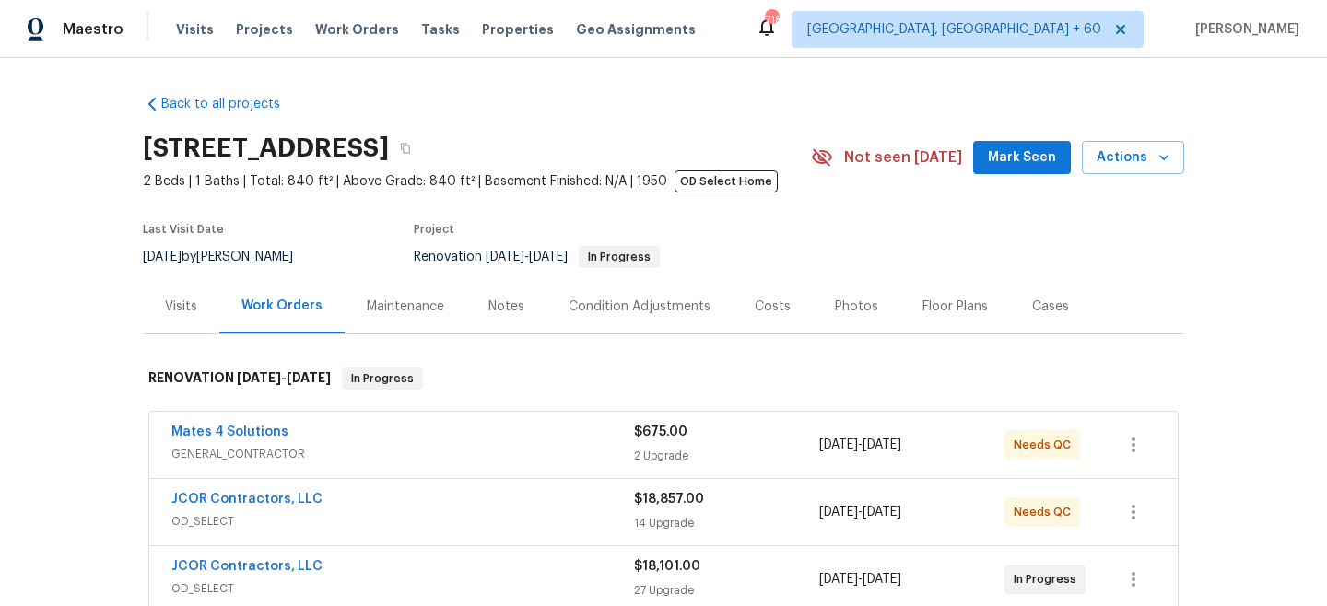
click at [378, 323] on div "Maintenance" at bounding box center [406, 306] width 122 height 54
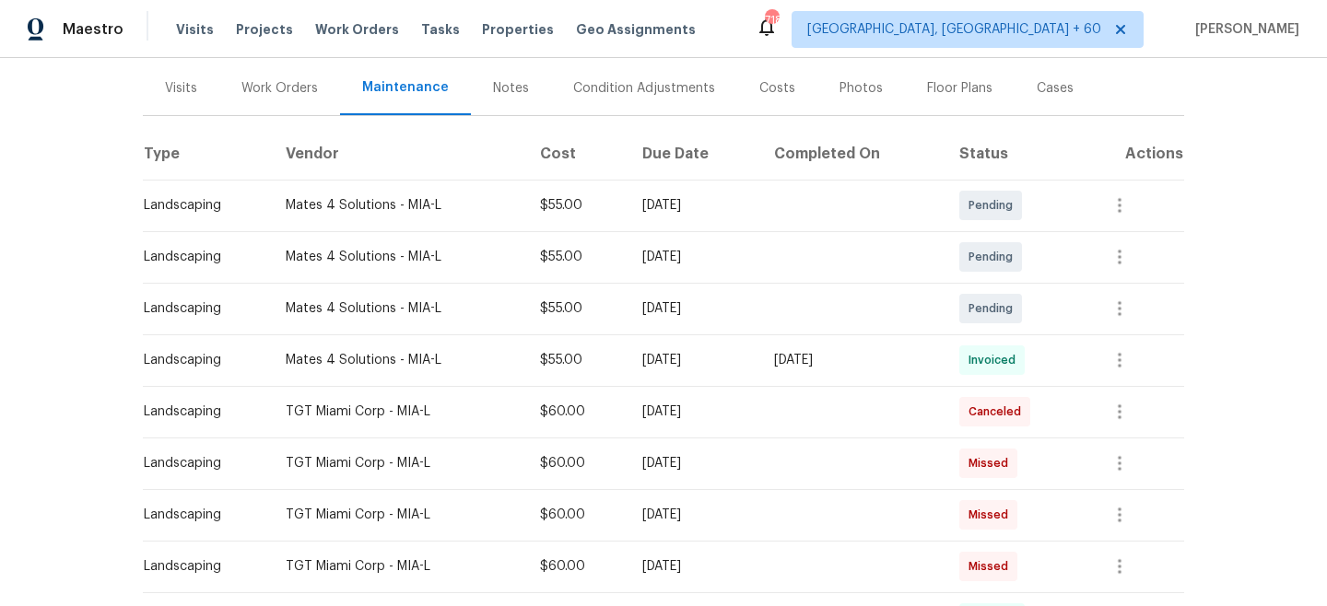
scroll to position [202, 0]
